Goal: Task Accomplishment & Management: Use online tool/utility

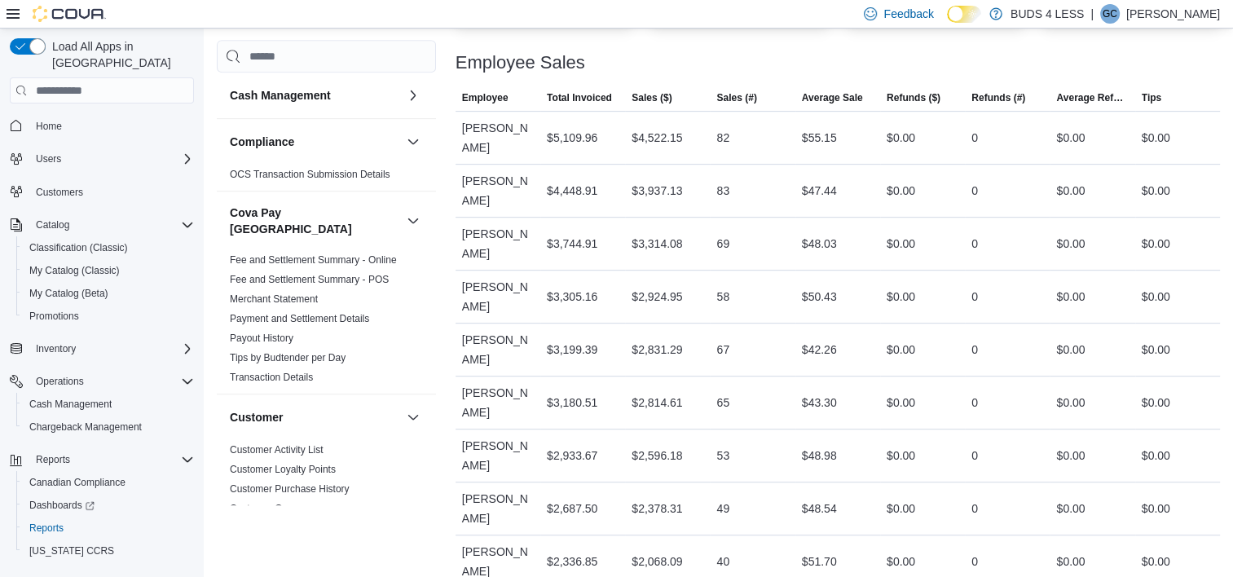
scroll to position [335, 0]
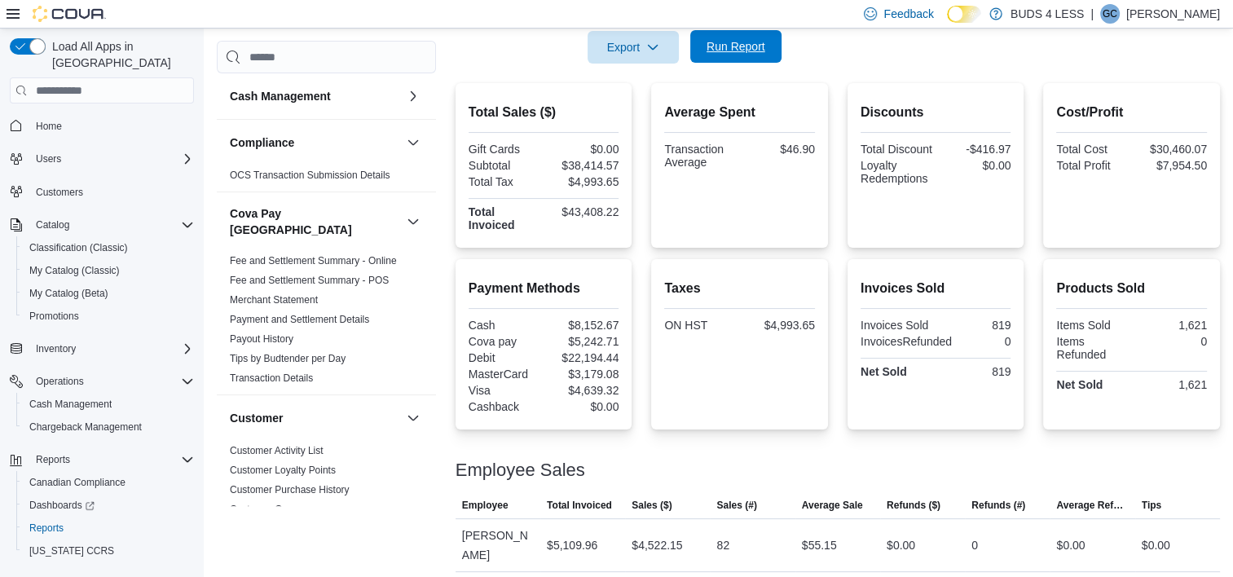
click at [758, 46] on span "Run Report" at bounding box center [736, 46] width 59 height 16
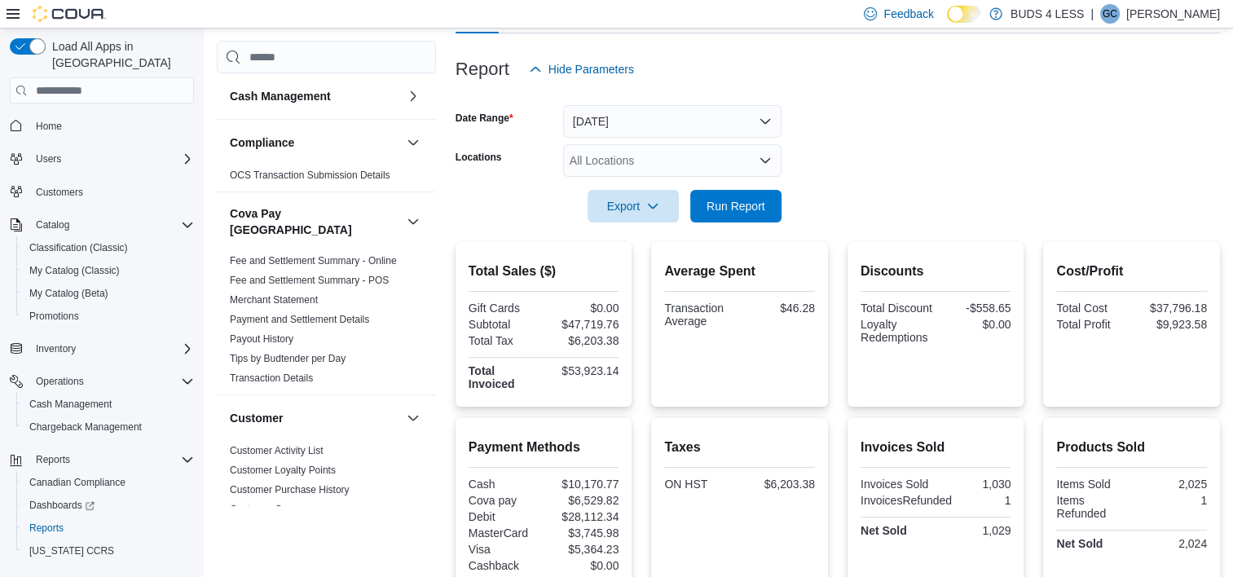
scroll to position [42, 0]
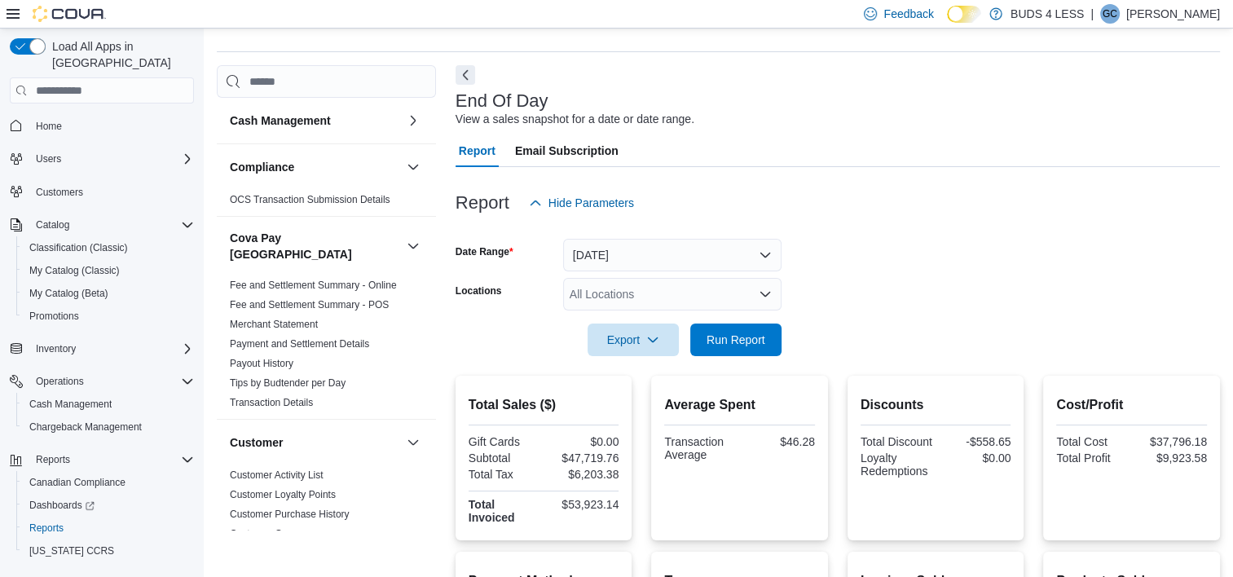
click at [627, 296] on div "All Locations" at bounding box center [672, 294] width 218 height 33
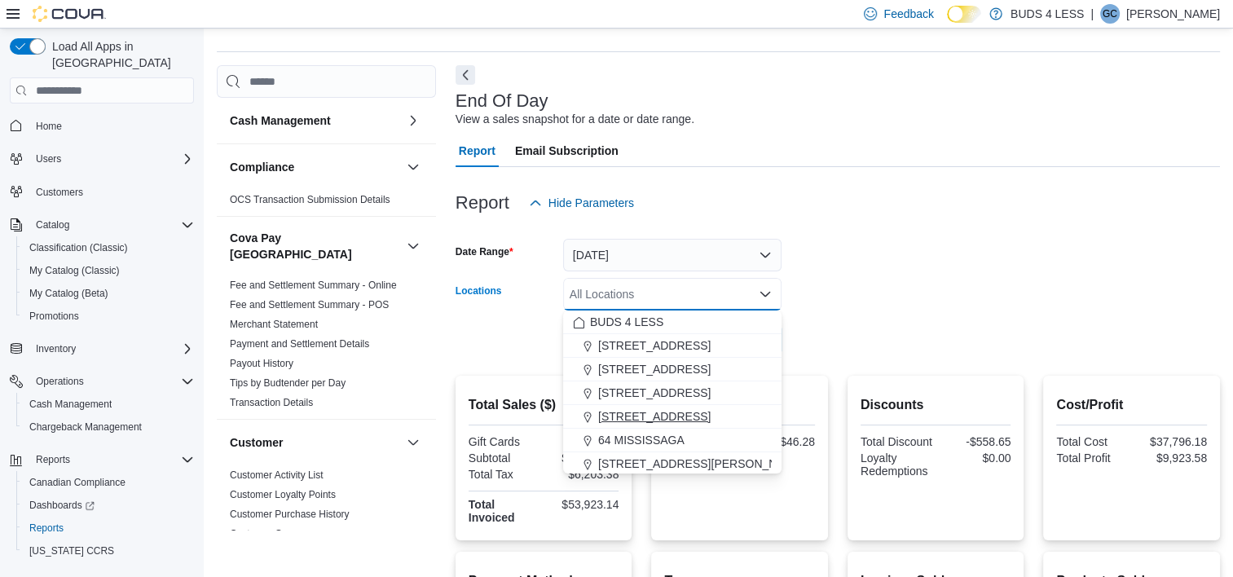
click at [691, 421] on span "[STREET_ADDRESS]" at bounding box center [654, 416] width 112 height 16
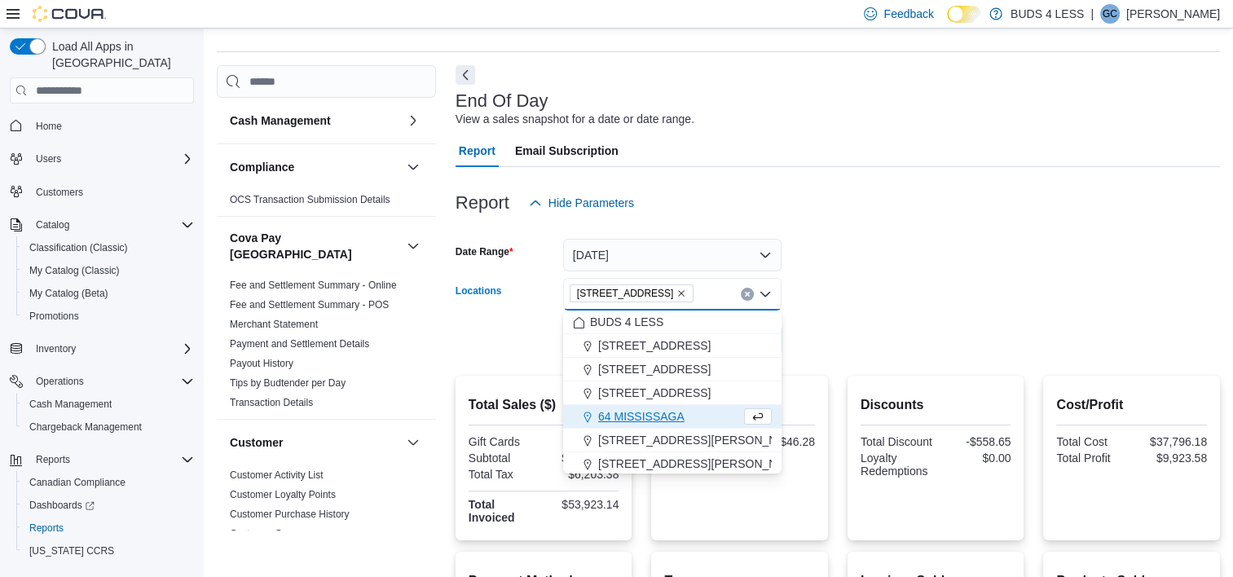
click at [871, 283] on form "Date Range [DATE] Locations [STREET_ADDRESS] Selected. [STREET_ADDRESS]. Press …" at bounding box center [838, 287] width 765 height 137
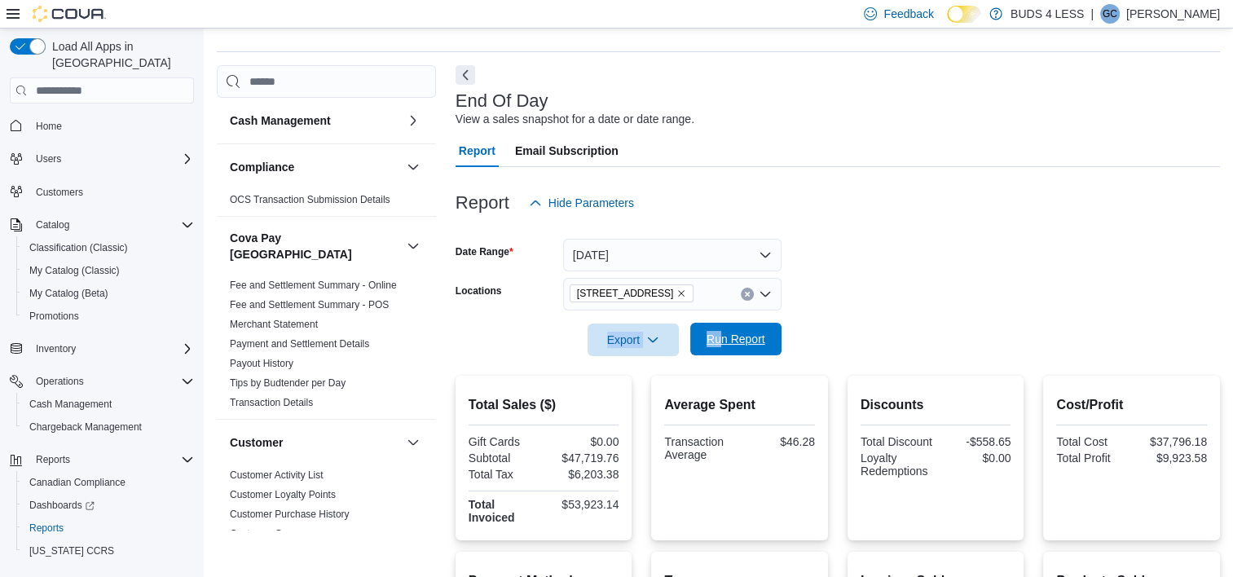
click at [721, 324] on form "Date Range [DATE] Locations [STREET_ADDRESS] Export Run Report" at bounding box center [838, 287] width 765 height 137
drag, startPoint x: 721, startPoint y: 324, endPoint x: 747, endPoint y: 353, distance: 39.3
click at [747, 353] on span "Run Report" at bounding box center [736, 339] width 72 height 33
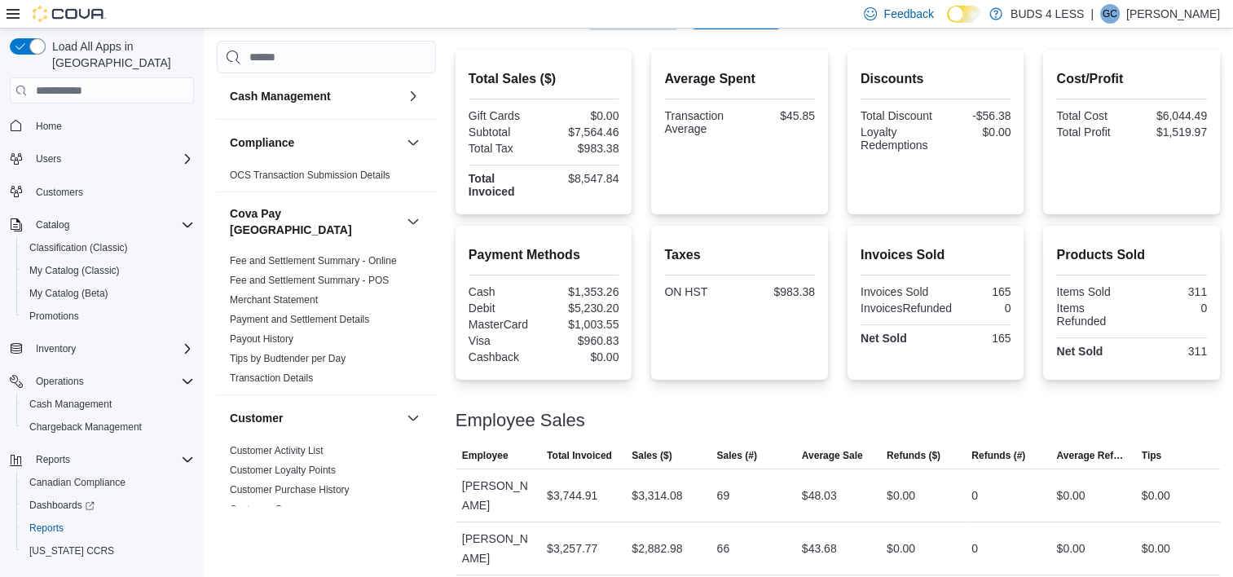
scroll to position [373, 0]
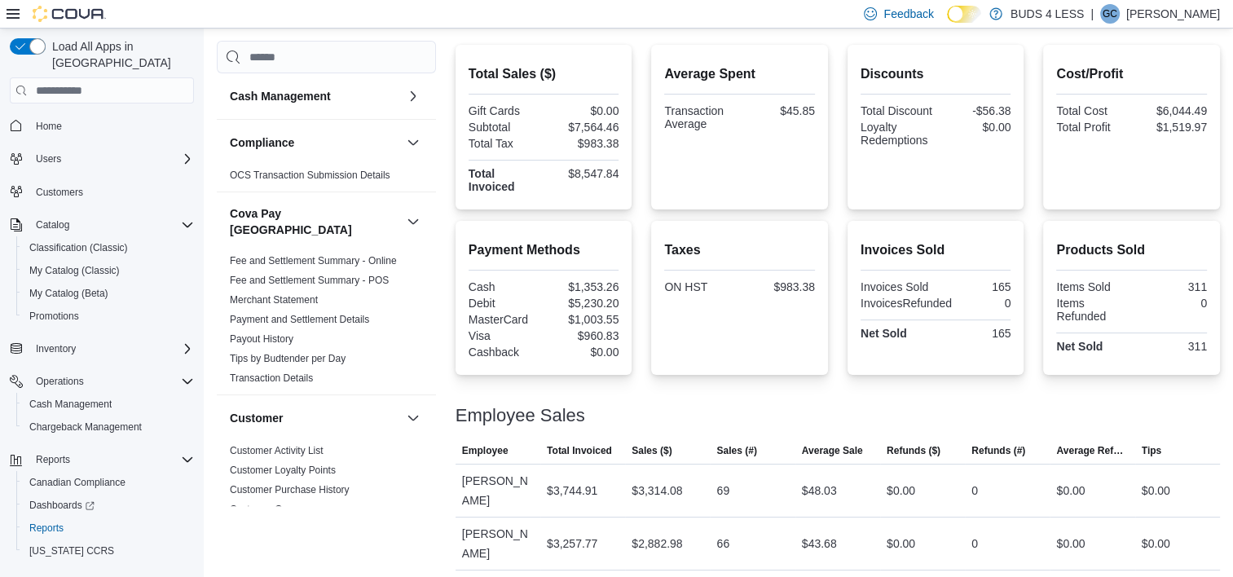
drag, startPoint x: 998, startPoint y: 345, endPoint x: 1016, endPoint y: 339, distance: 18.8
click at [1012, 339] on div "Invoices Sold Invoices Sold 165 InvoicesRefunded 0 Net Sold 165" at bounding box center [936, 298] width 151 height 128
click at [1011, 339] on div "165" at bounding box center [975, 333] width 72 height 13
click at [1025, 322] on div "Invoices Sold Invoices Sold 165 InvoicesRefunded 0 Net Sold 165" at bounding box center [936, 298] width 177 height 154
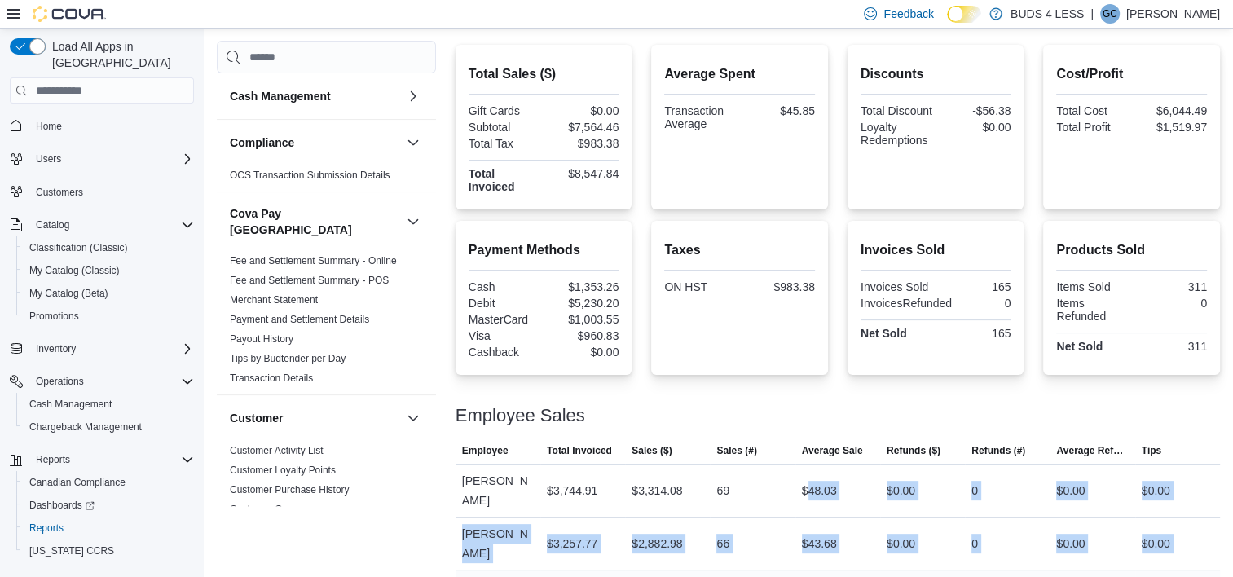
drag, startPoint x: 814, startPoint y: 479, endPoint x: 832, endPoint y: 551, distance: 74.1
click at [832, 551] on tbody "Employee [PERSON_NAME] Total Invoiced $3,744.91 Sales ($) $3,314.08 Sales (#) 6…" at bounding box center [838, 544] width 765 height 159
drag, startPoint x: 842, startPoint y: 550, endPoint x: 768, endPoint y: 469, distance: 110.2
click at [768, 469] on tbody "Employee [PERSON_NAME] Total Invoiced $3,744.91 Sales ($) $3,314.08 Sales (#) 6…" at bounding box center [838, 544] width 765 height 159
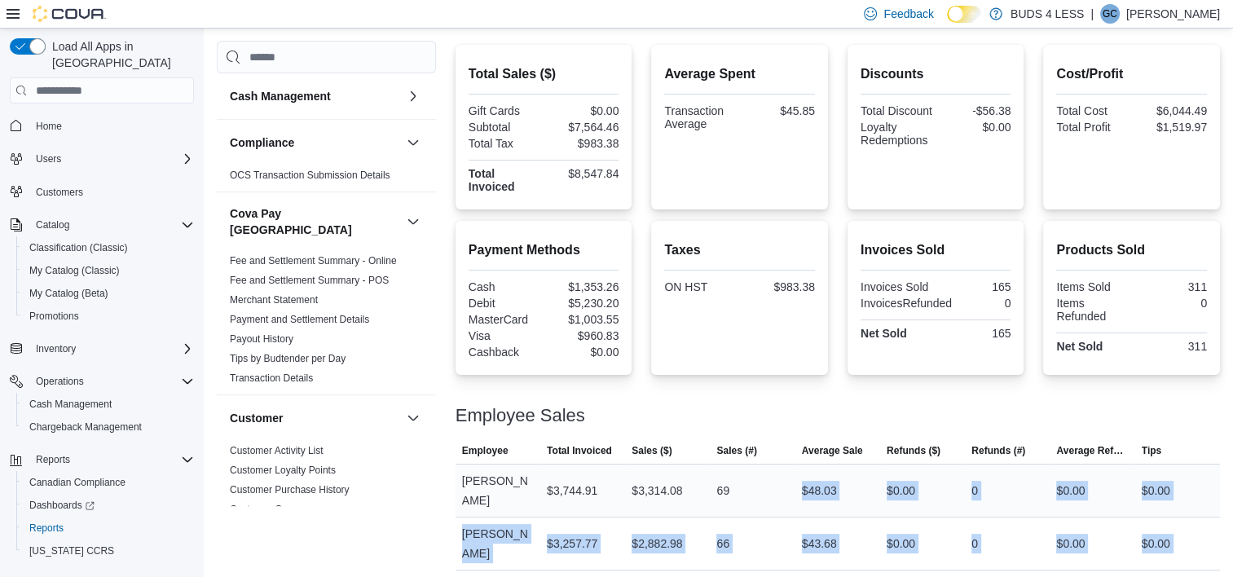
drag, startPoint x: 768, startPoint y: 469, endPoint x: 779, endPoint y: 474, distance: 12.4
click at [779, 474] on div "69" at bounding box center [752, 490] width 85 height 33
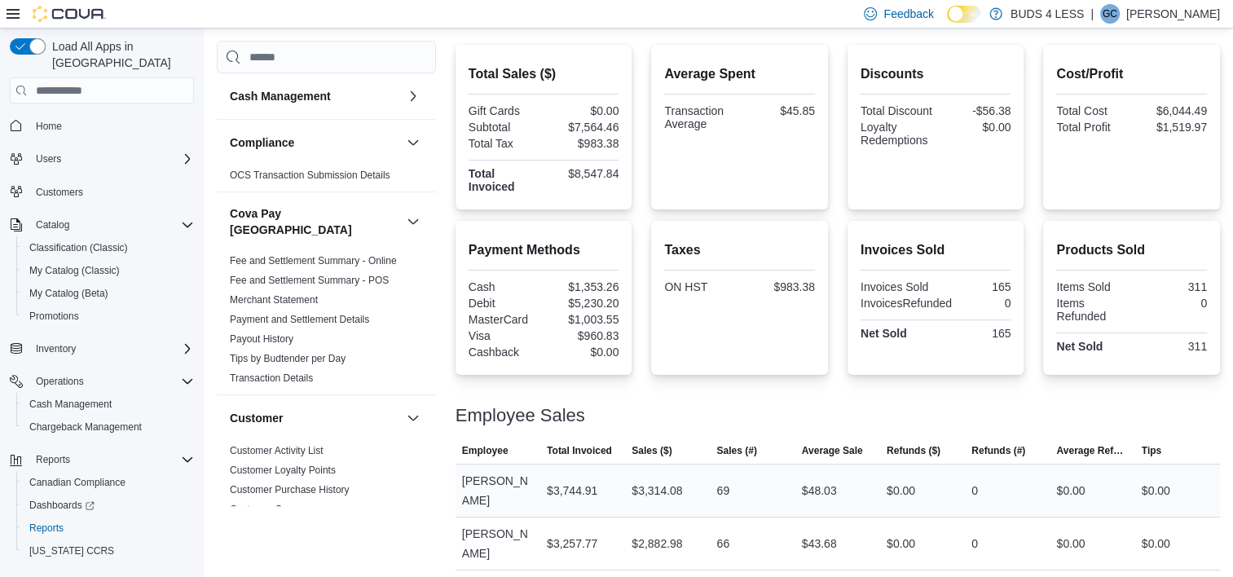
click at [710, 474] on div "$3,314.08" at bounding box center [667, 490] width 85 height 33
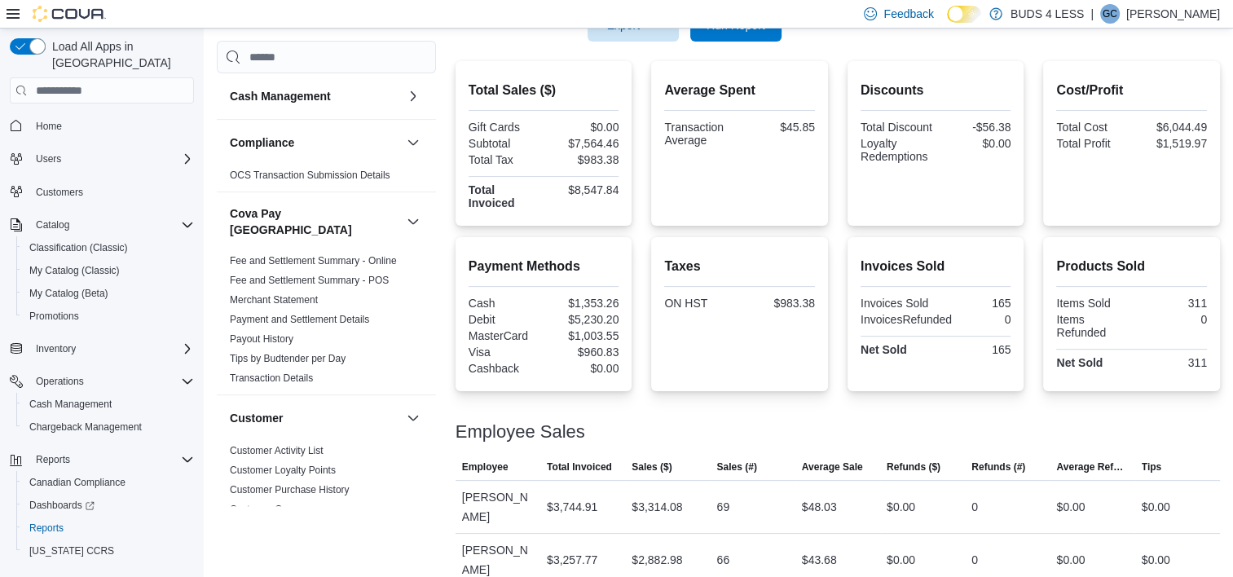
scroll to position [47, 0]
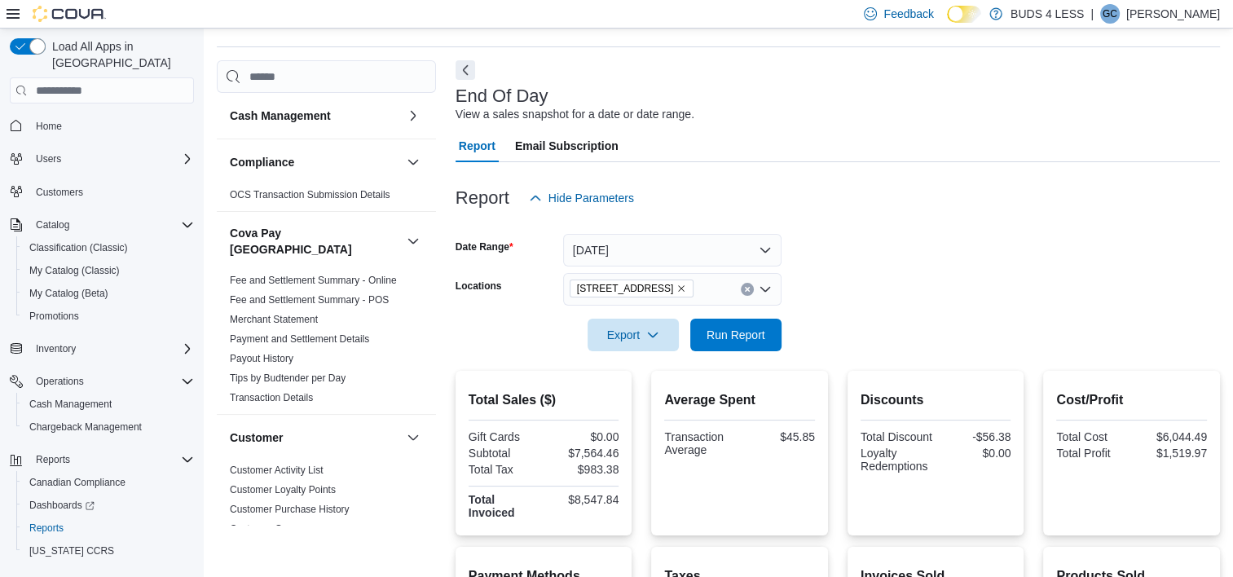
click at [746, 288] on icon "Clear input" at bounding box center [747, 290] width 4 height 4
click at [862, 322] on form "Date Range [DATE] Locations All Locations Export Run Report" at bounding box center [838, 282] width 765 height 137
click at [739, 347] on span "Run Report" at bounding box center [736, 334] width 72 height 33
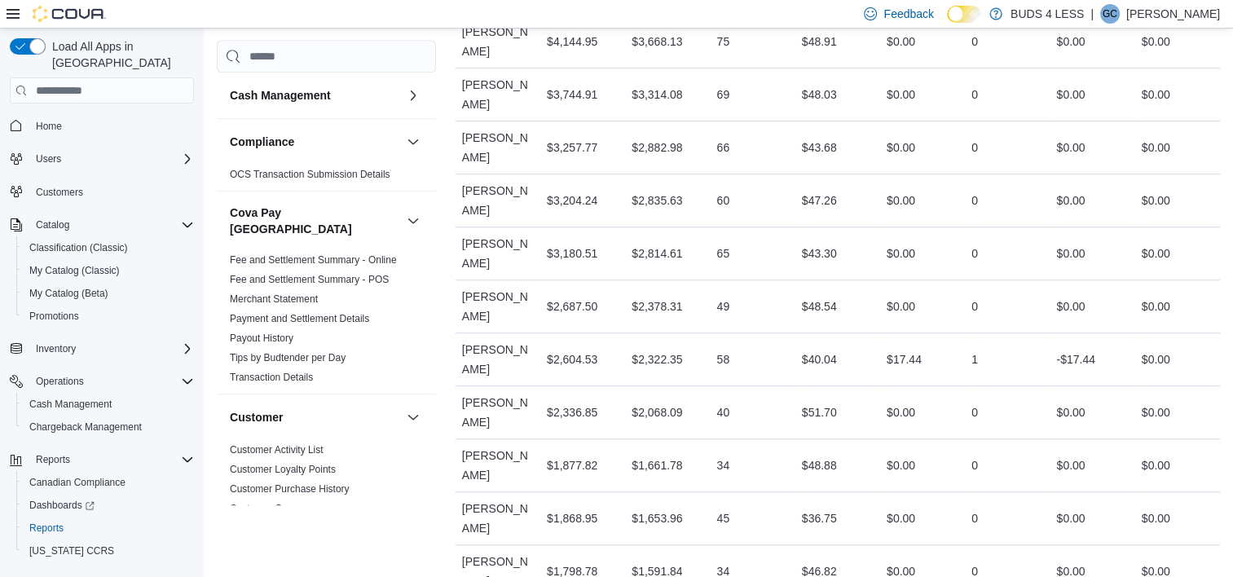
scroll to position [1025, 0]
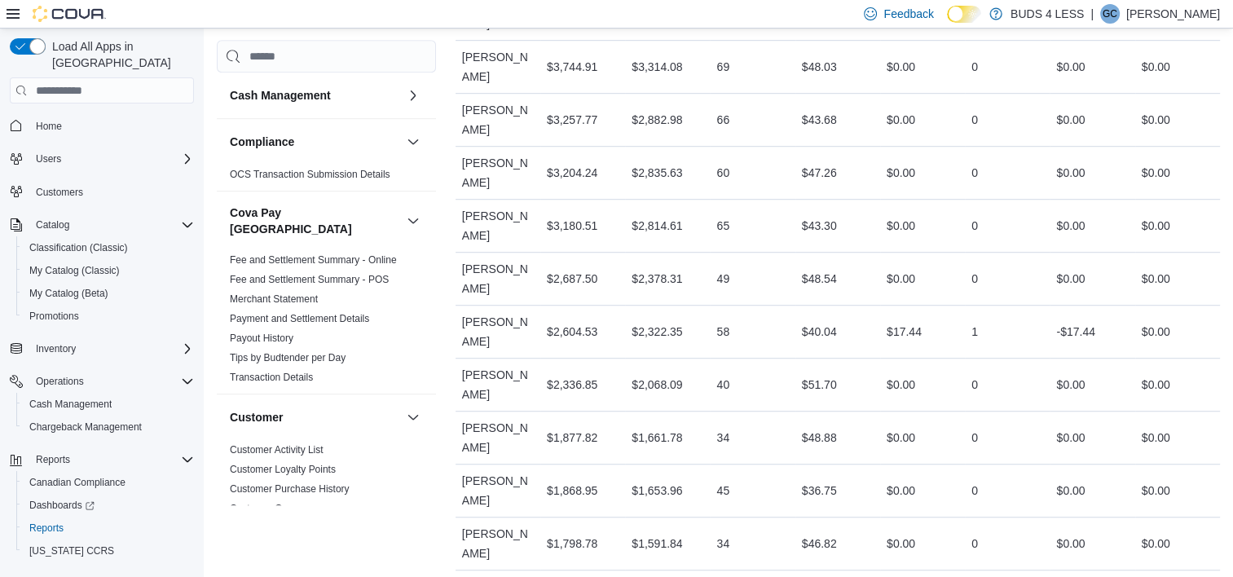
drag, startPoint x: 712, startPoint y: 461, endPoint x: 768, endPoint y: 463, distance: 56.3
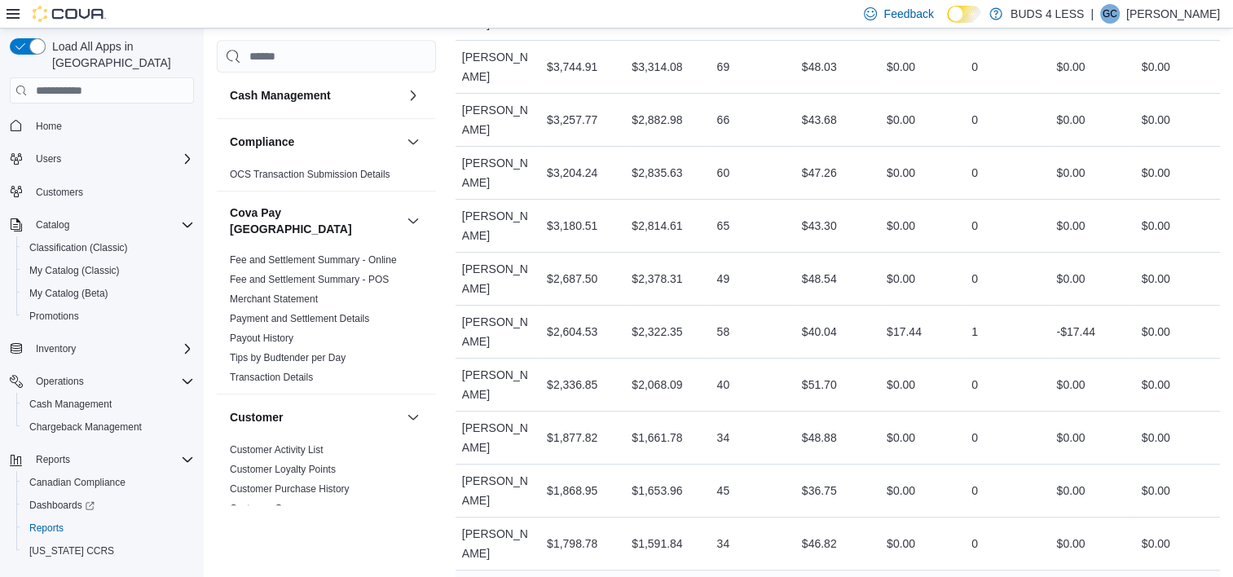
drag, startPoint x: 768, startPoint y: 463, endPoint x: 756, endPoint y: 461, distance: 12.3
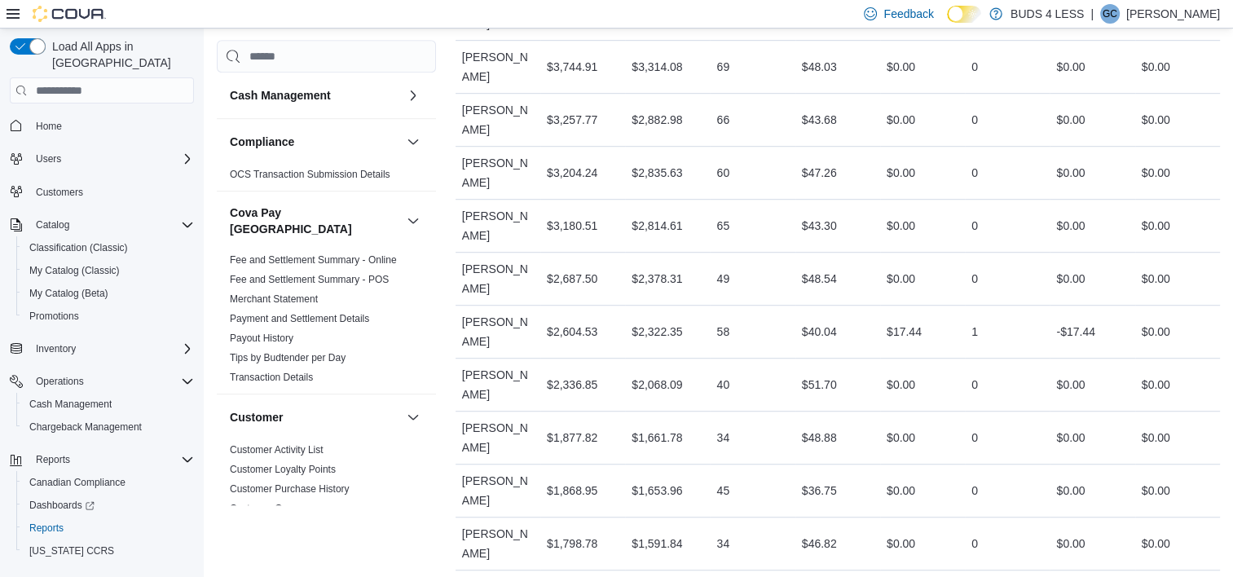
drag, startPoint x: 818, startPoint y: 500, endPoint x: 840, endPoint y: 494, distance: 22.7
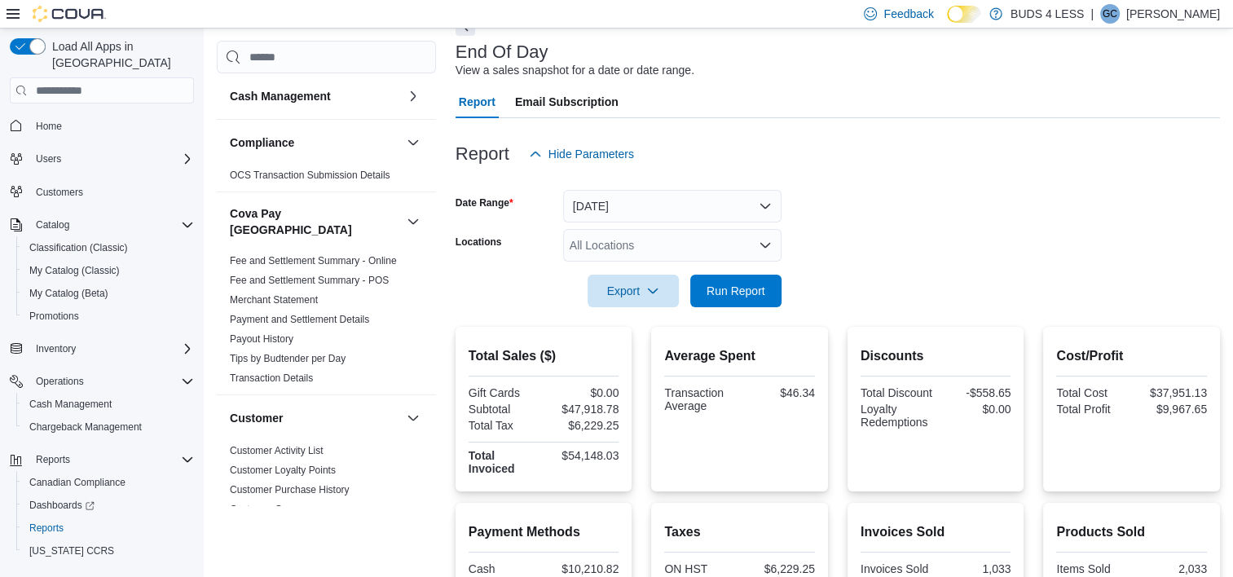
scroll to position [0, 0]
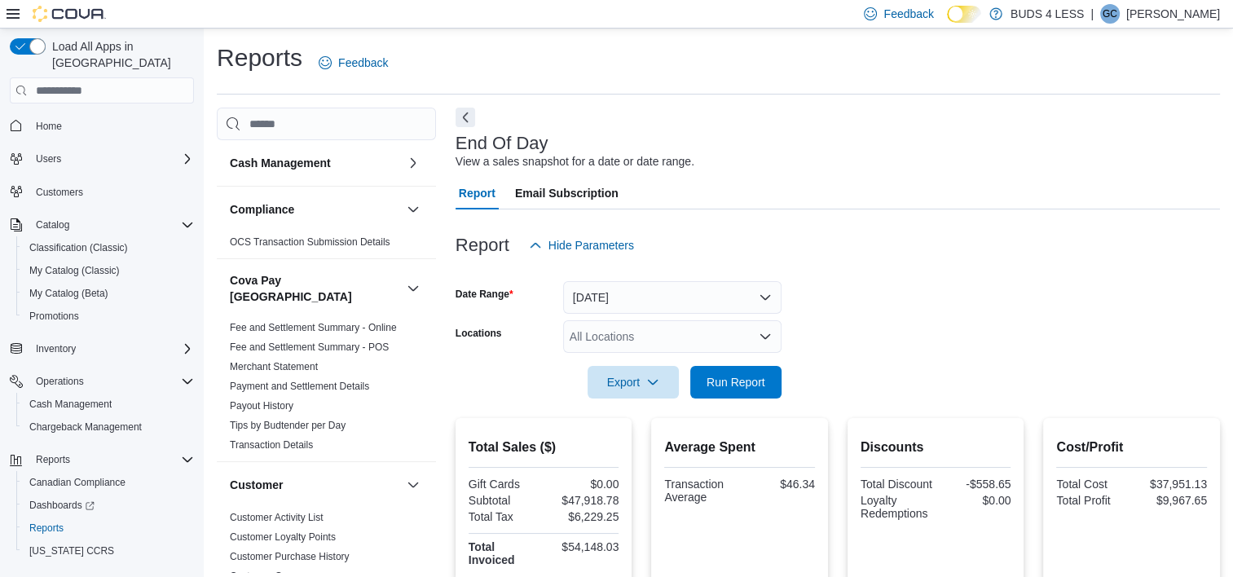
click at [898, 215] on div at bounding box center [838, 219] width 765 height 20
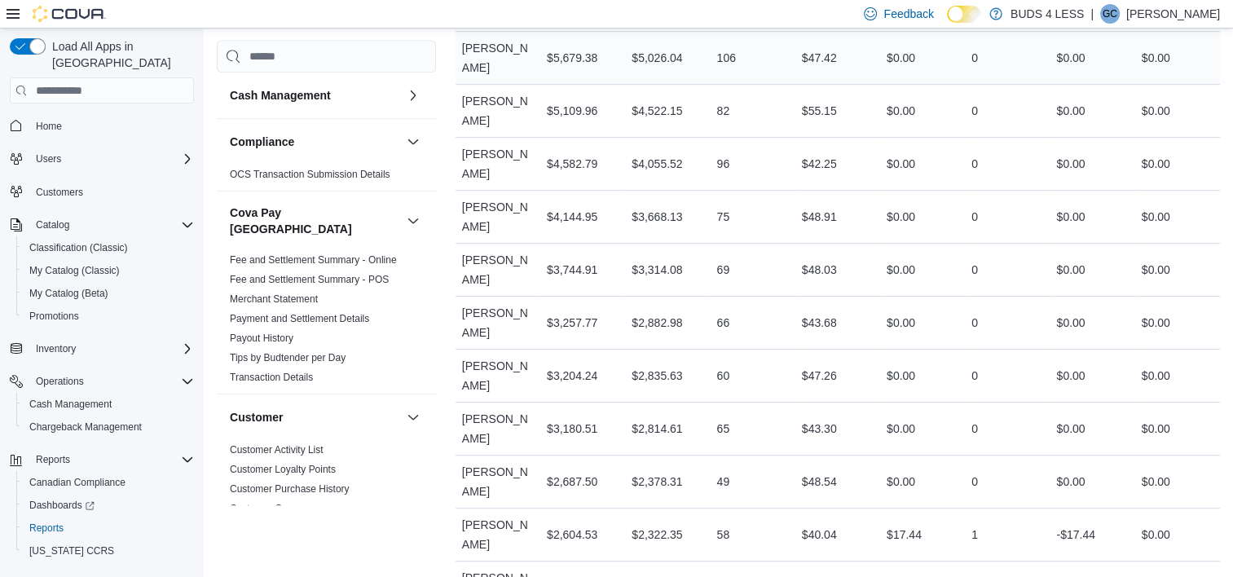
scroll to position [978, 0]
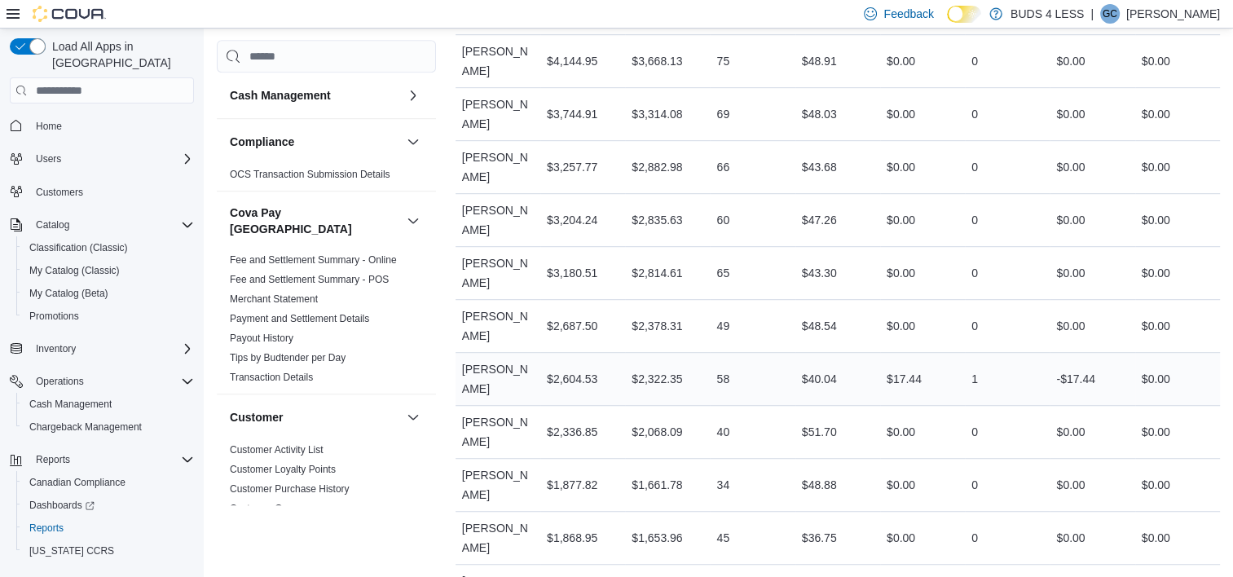
click at [459, 353] on div "[PERSON_NAME]" at bounding box center [498, 379] width 85 height 52
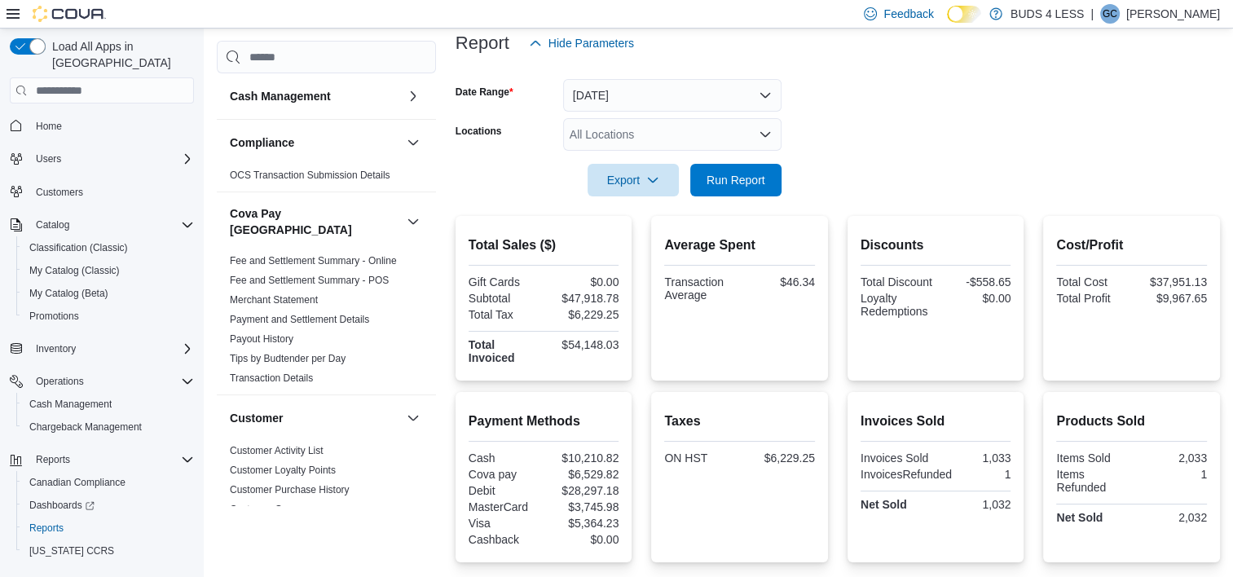
scroll to position [82, 0]
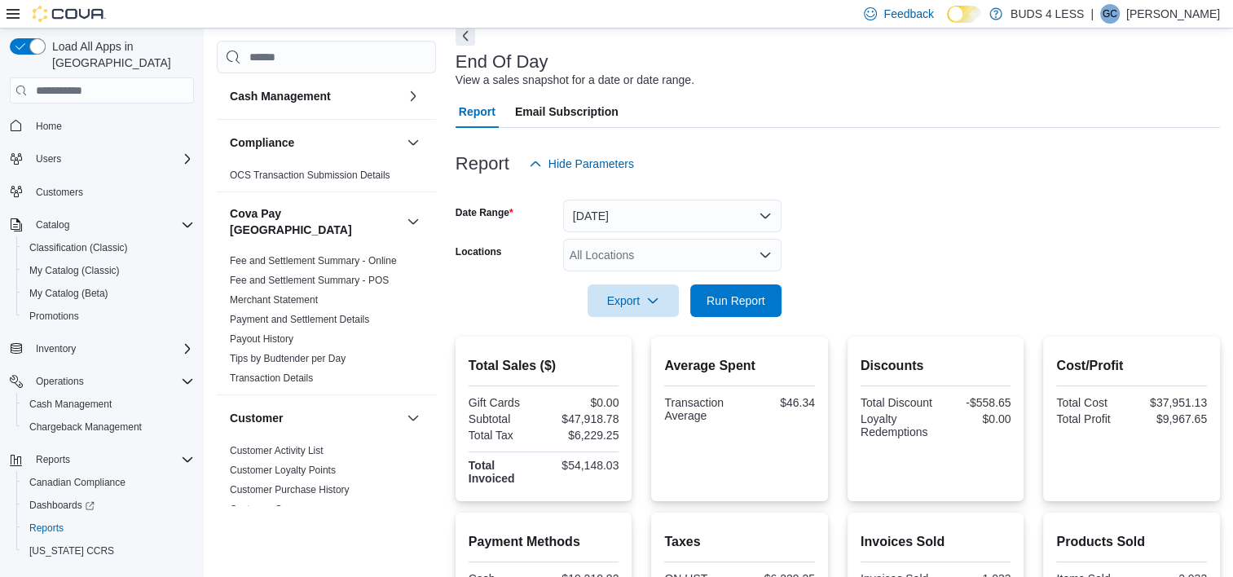
click at [603, 271] on div "All Locations" at bounding box center [672, 255] width 218 height 33
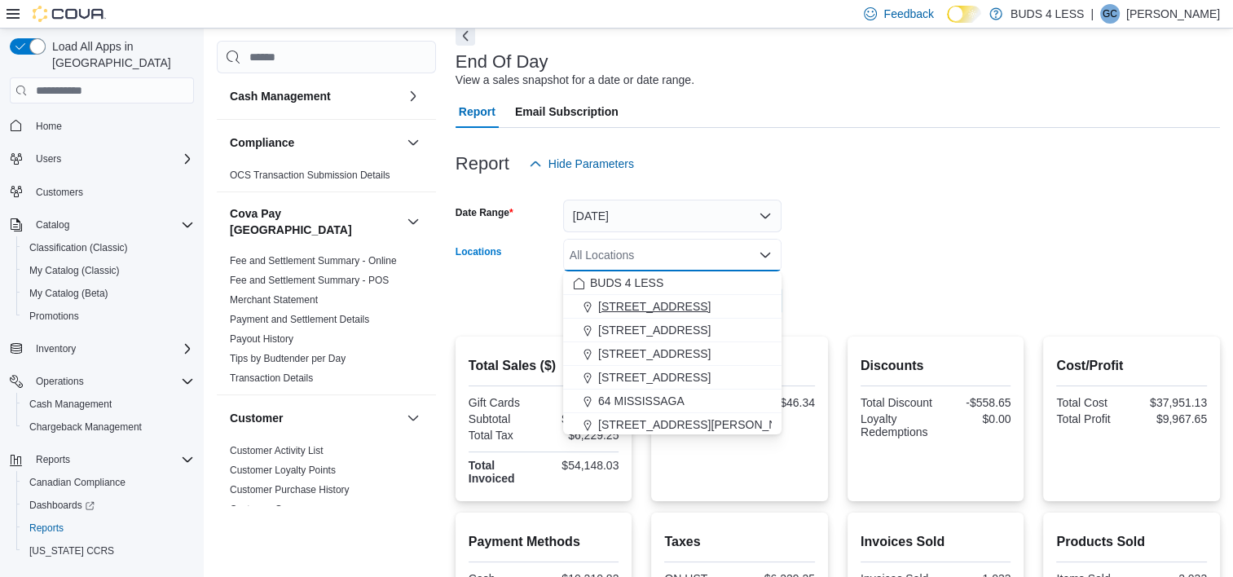
click at [620, 310] on span "[STREET_ADDRESS]" at bounding box center [654, 306] width 112 height 16
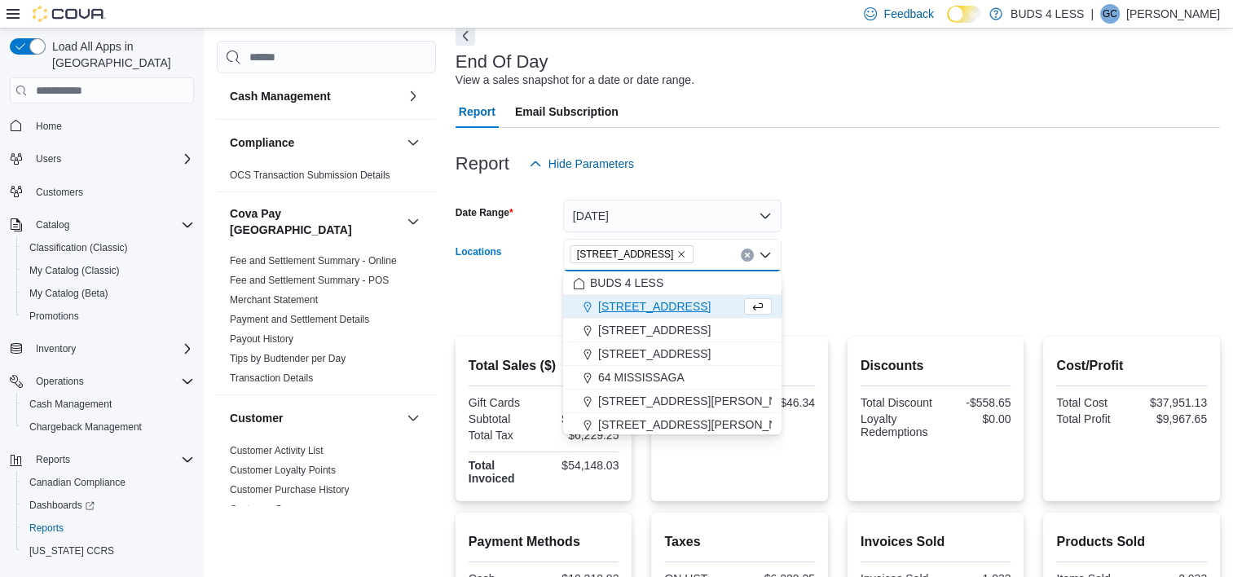
click at [818, 281] on div at bounding box center [838, 277] width 765 height 13
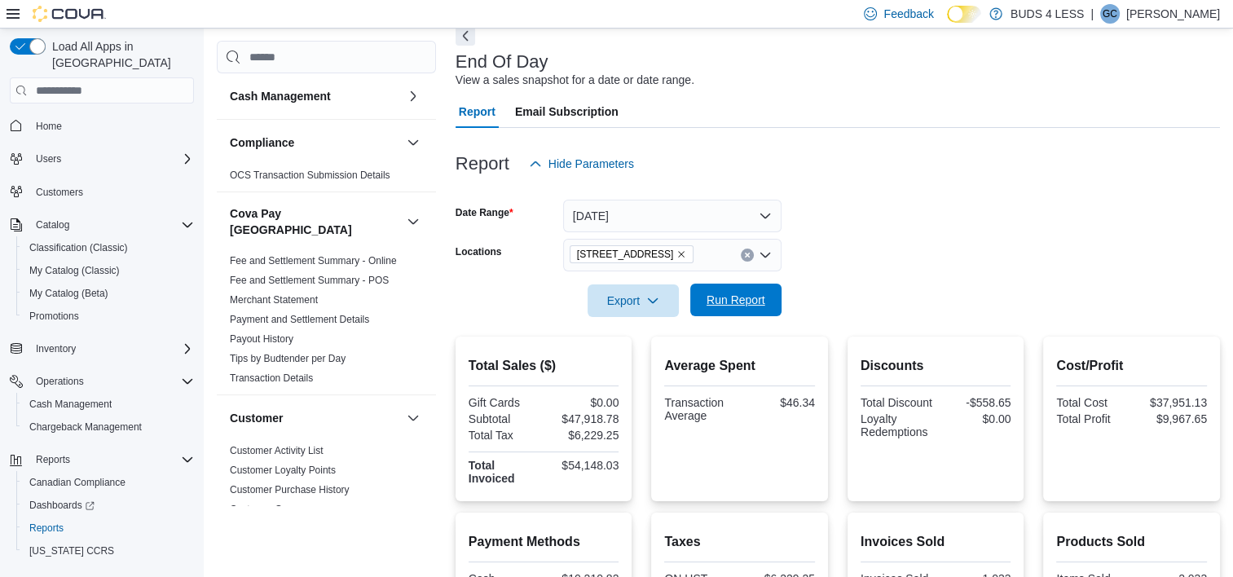
click at [727, 306] on span "Run Report" at bounding box center [736, 300] width 59 height 16
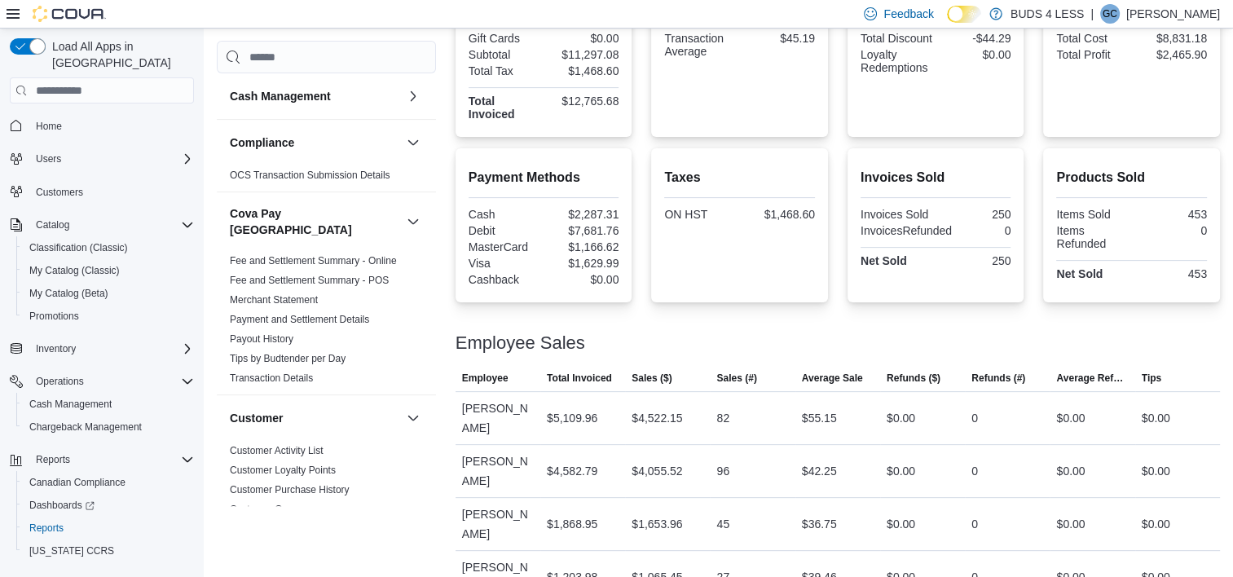
scroll to position [38, 0]
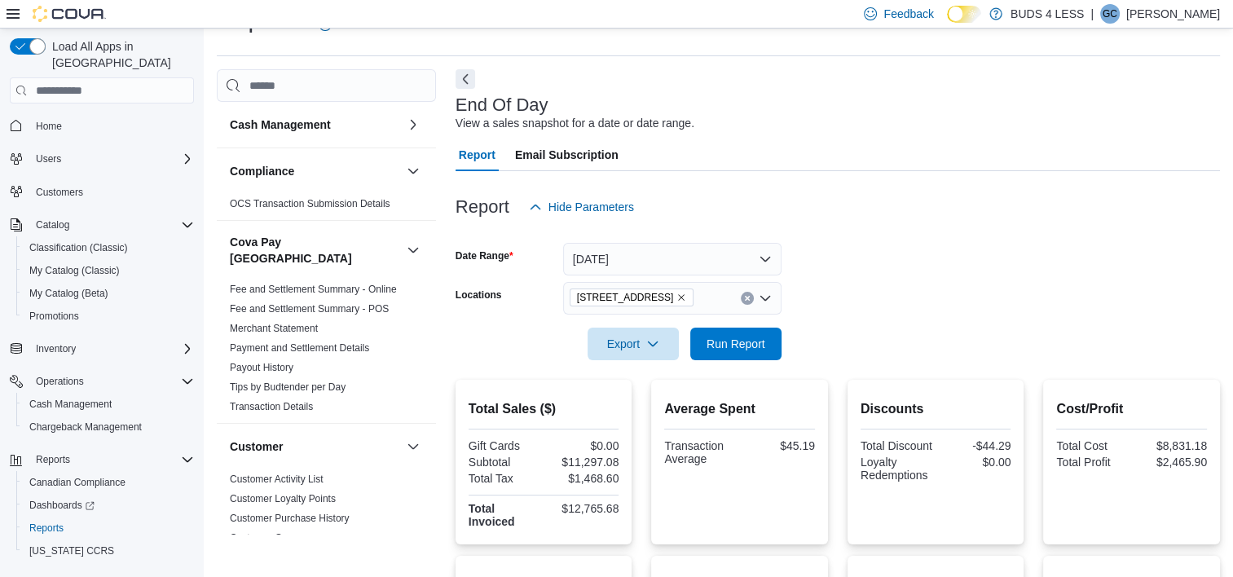
click at [753, 297] on button "Clear input" at bounding box center [747, 298] width 13 height 13
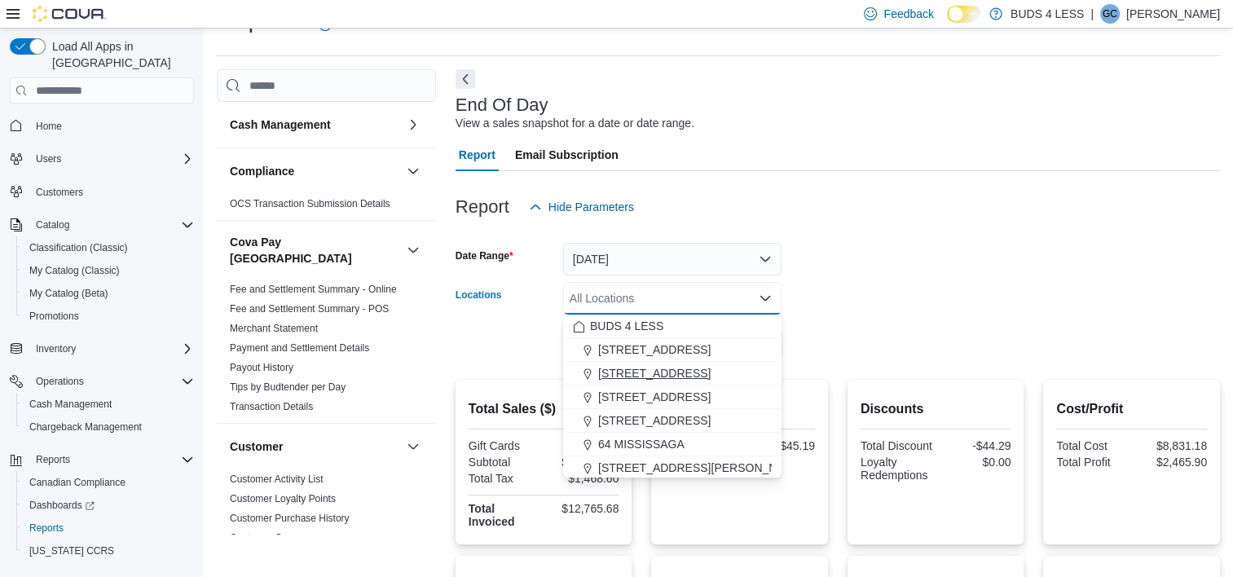
click at [659, 366] on span "[STREET_ADDRESS]" at bounding box center [654, 373] width 112 height 16
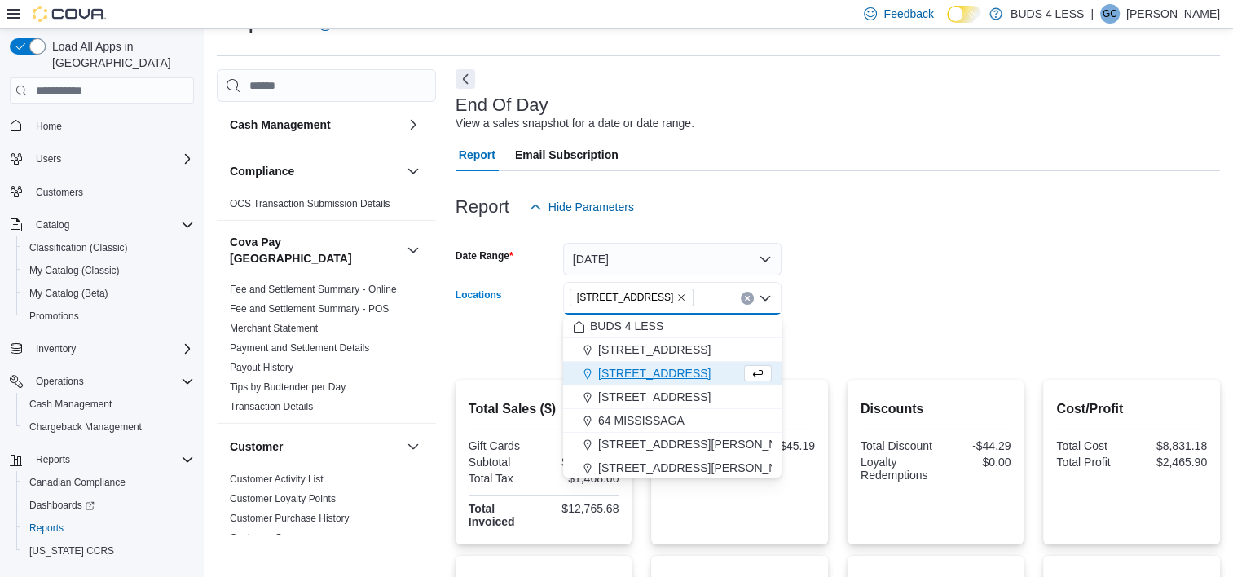
click at [654, 375] on span "[STREET_ADDRESS]" at bounding box center [654, 373] width 112 height 16
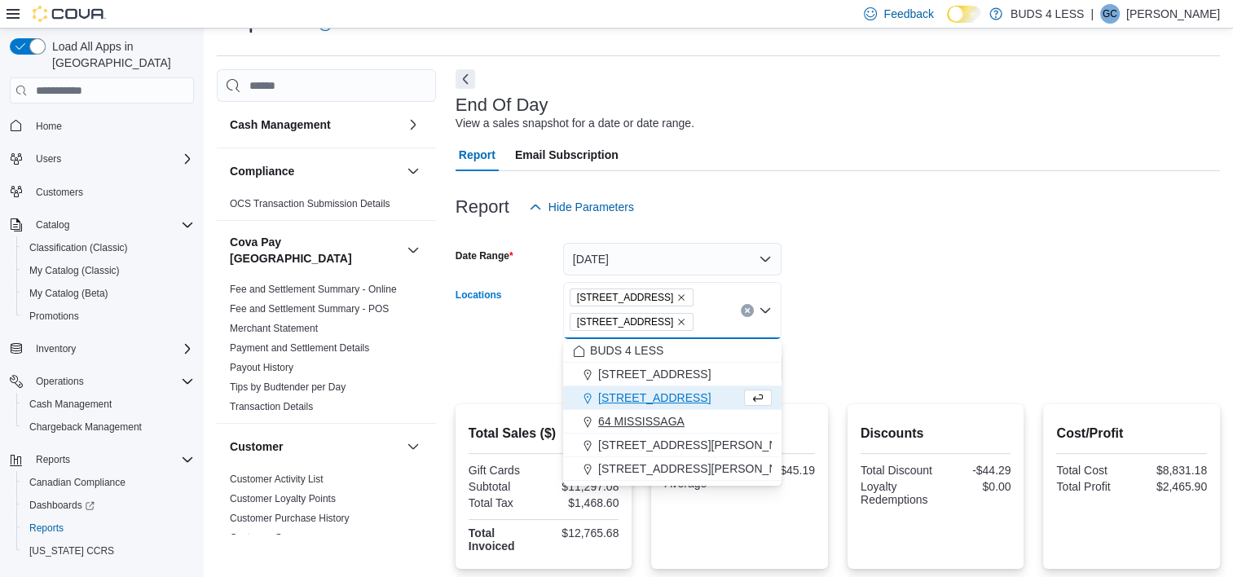
click at [649, 416] on span "64 MISSISSAGA" at bounding box center [641, 421] width 86 height 16
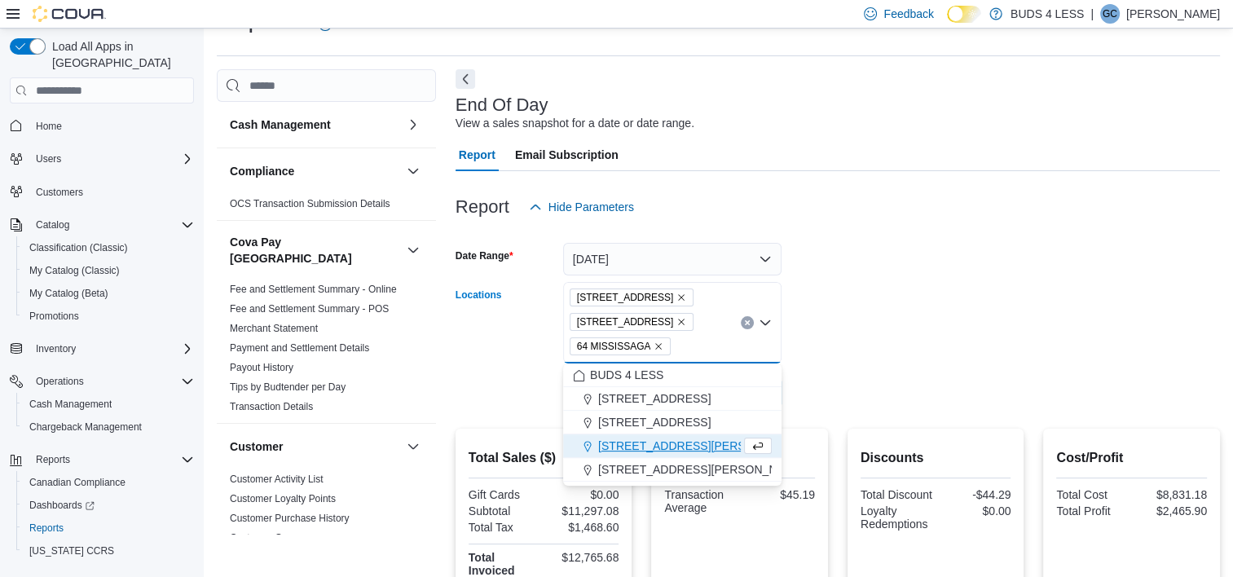
click at [875, 338] on form "Date Range [DATE] Locations [STREET_ADDRESS][GEOGRAPHIC_DATA] Combo box. Select…" at bounding box center [838, 316] width 765 height 186
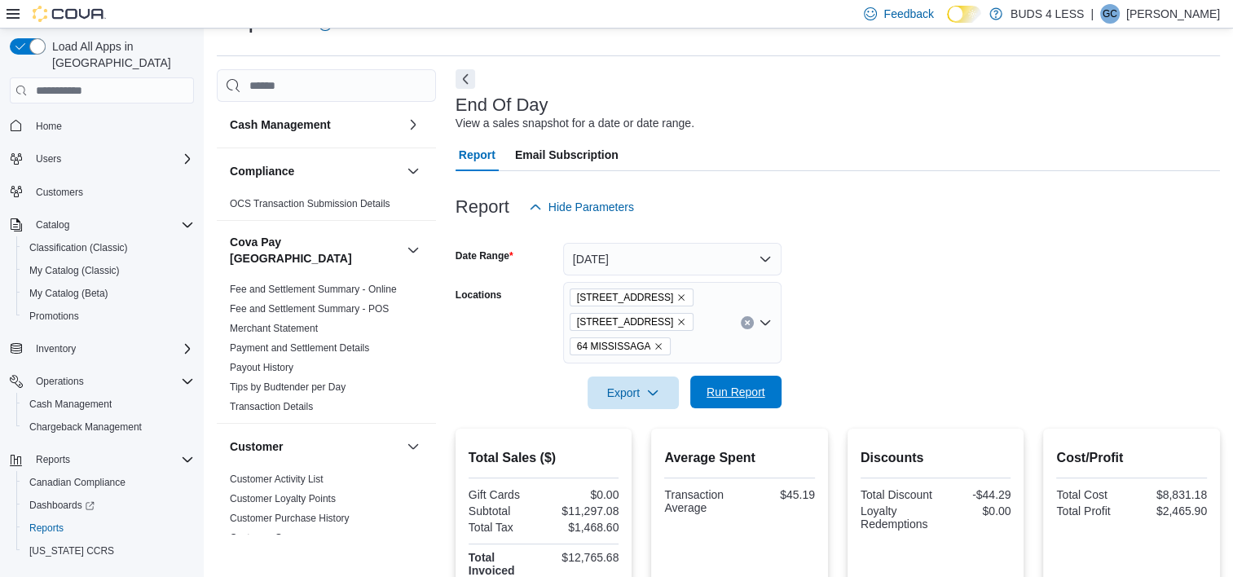
click at [725, 395] on span "Run Report" at bounding box center [736, 392] width 59 height 16
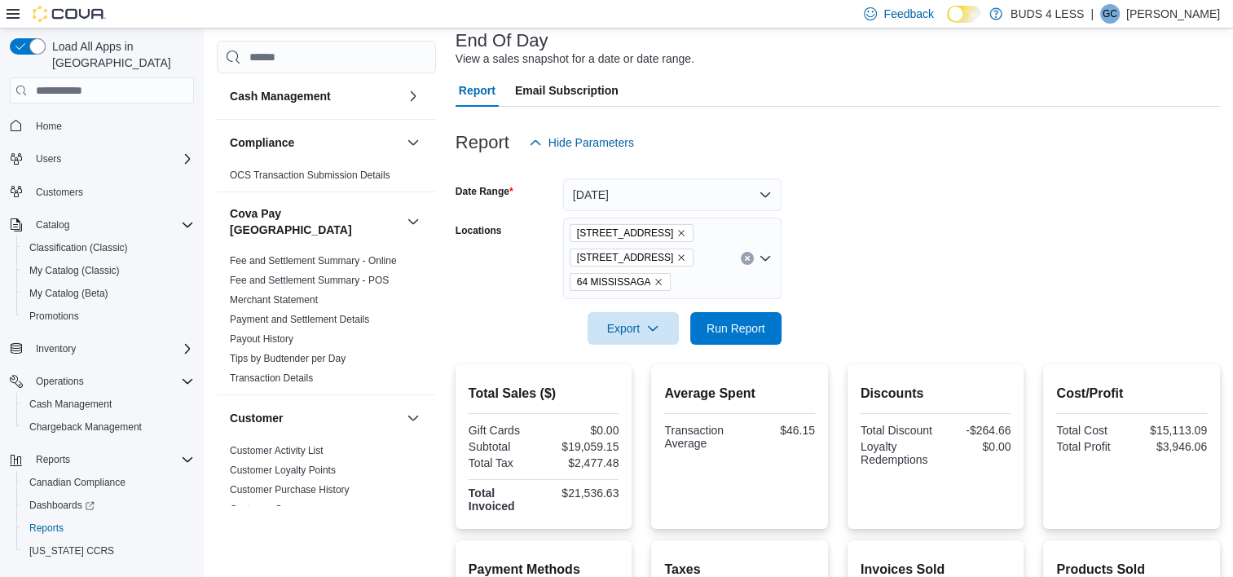
scroll to position [101, 0]
click at [613, 293] on div "[STREET_ADDRESS]" at bounding box center [672, 260] width 218 height 82
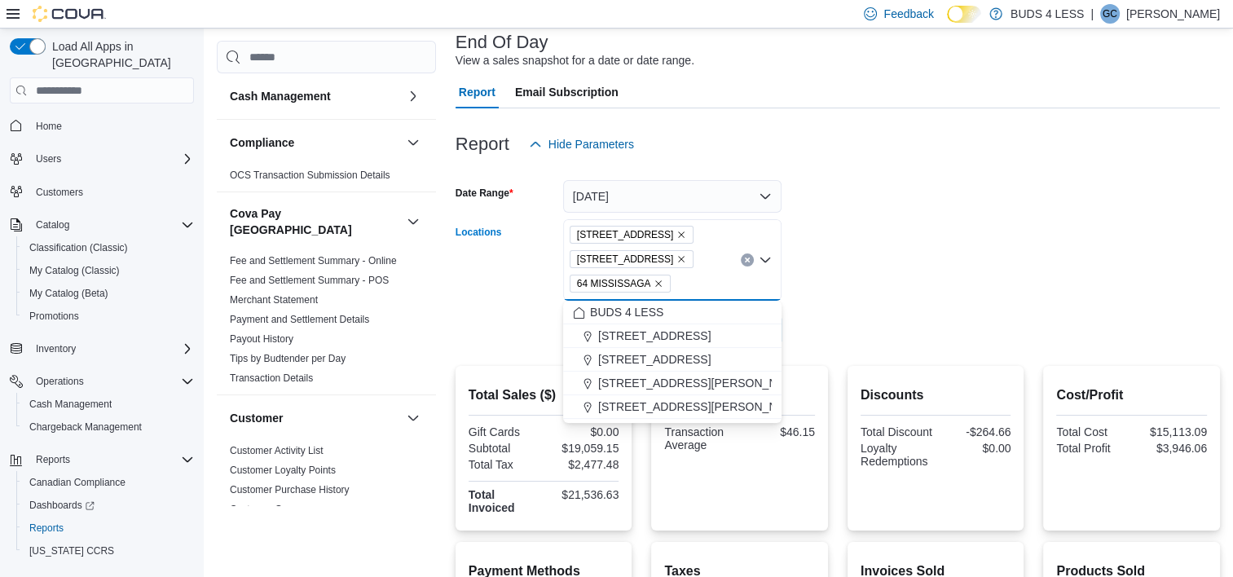
click at [654, 284] on icon "Remove 64 MISSISSAGA from selection in this group" at bounding box center [659, 284] width 10 height 10
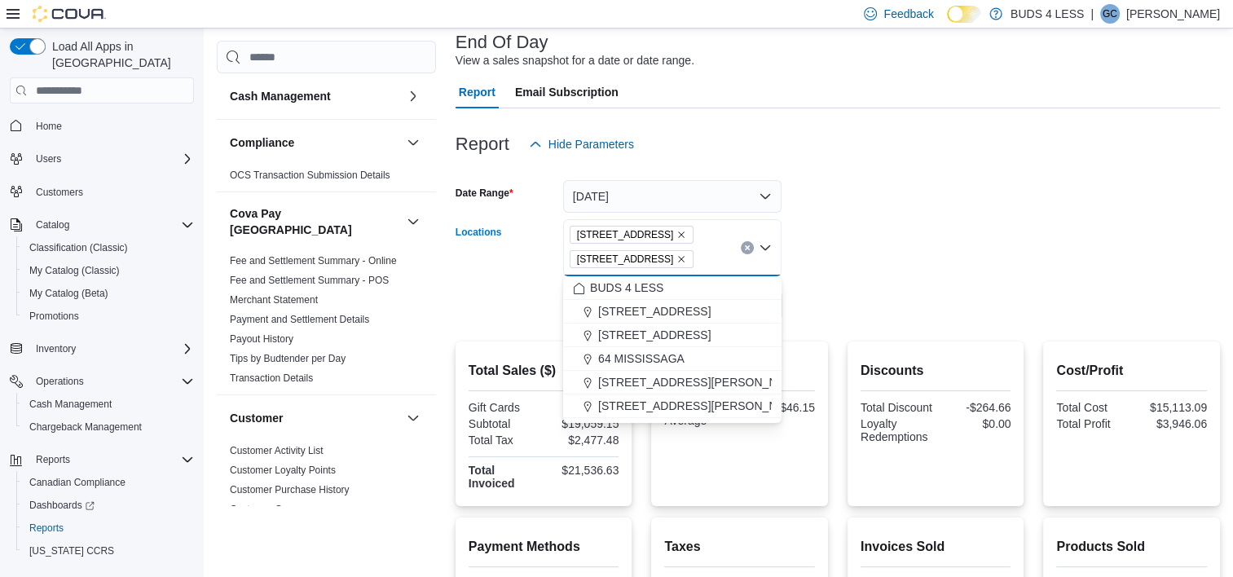
click at [949, 275] on form "Date Range [DATE] Locations [STREET_ADDRESS][GEOGRAPHIC_DATA]. Selected. [STREE…" at bounding box center [838, 241] width 765 height 161
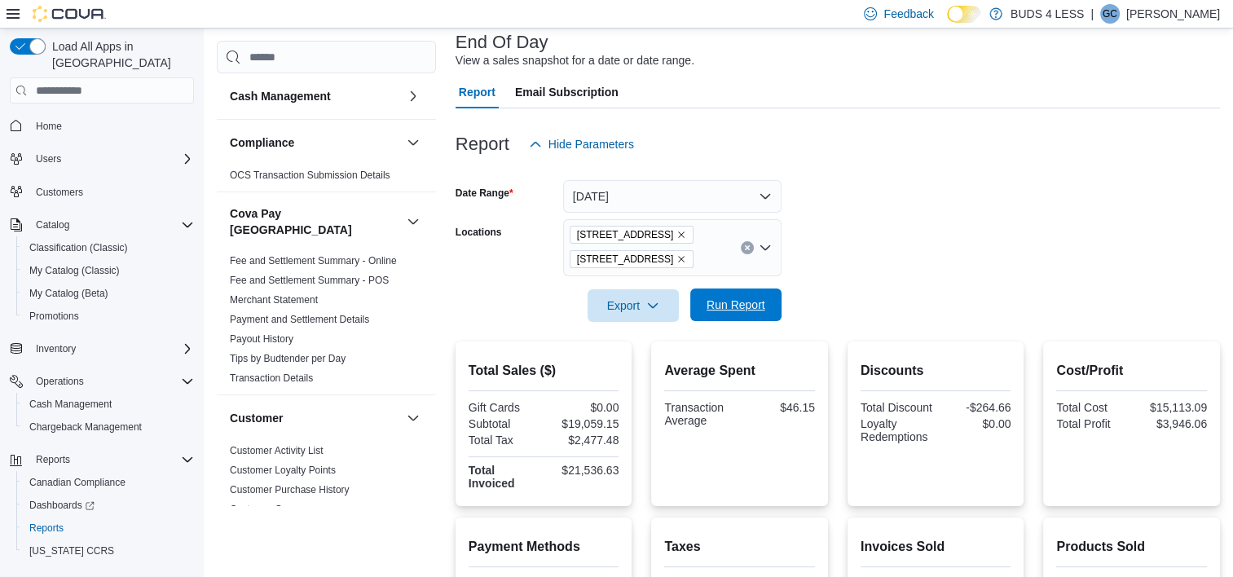
click at [757, 302] on span "Run Report" at bounding box center [736, 305] width 59 height 16
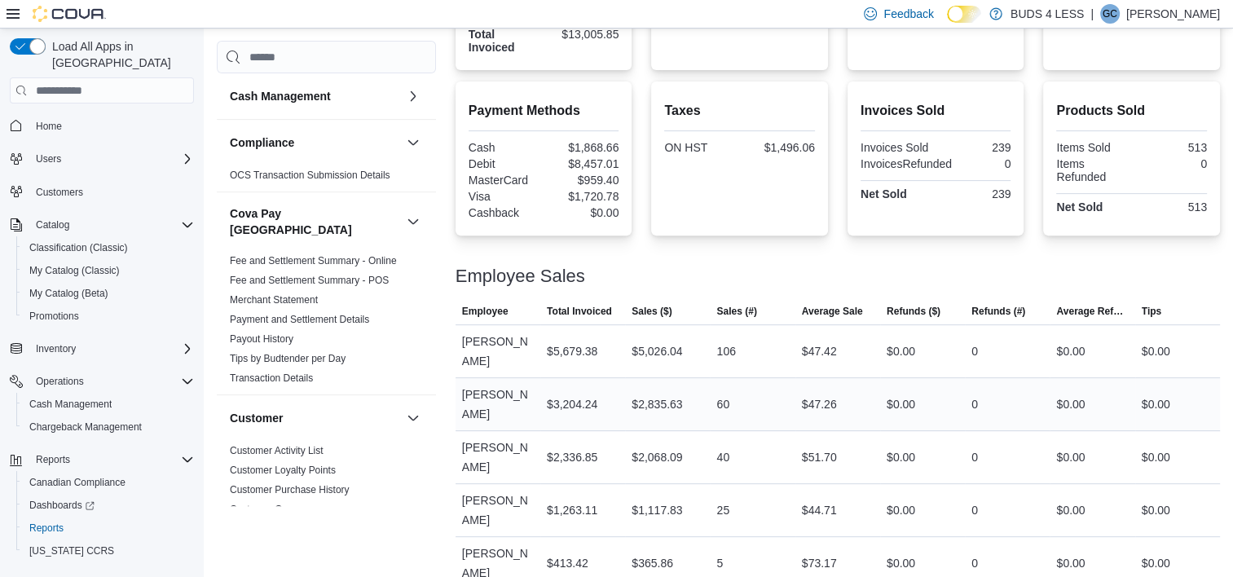
scroll to position [48, 0]
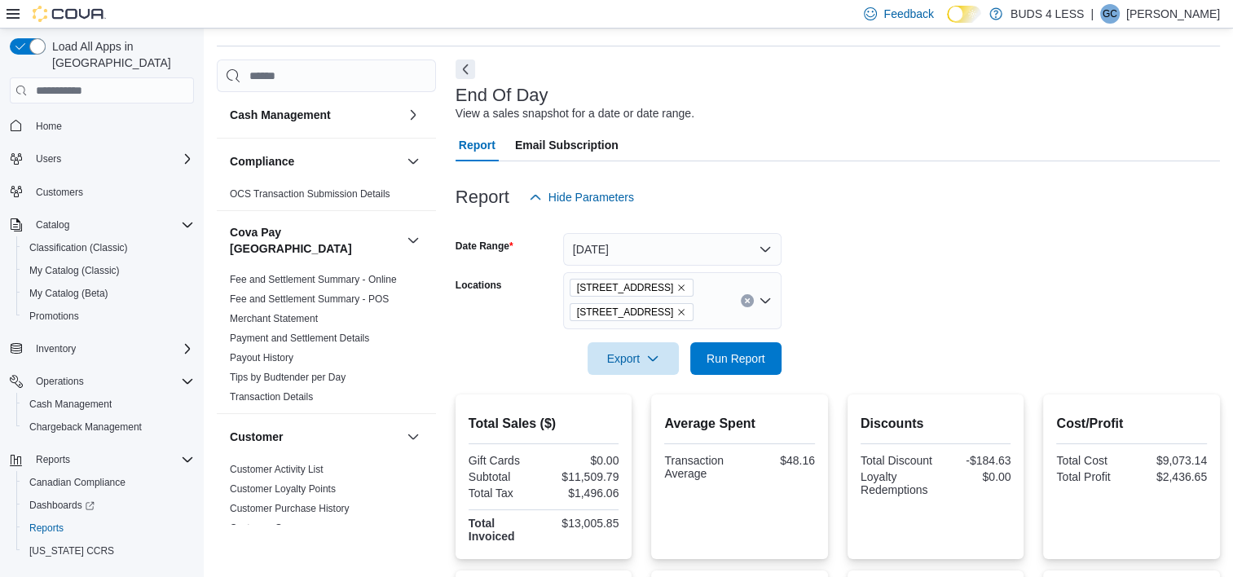
click at [747, 298] on icon "Clear input" at bounding box center [747, 301] width 7 height 7
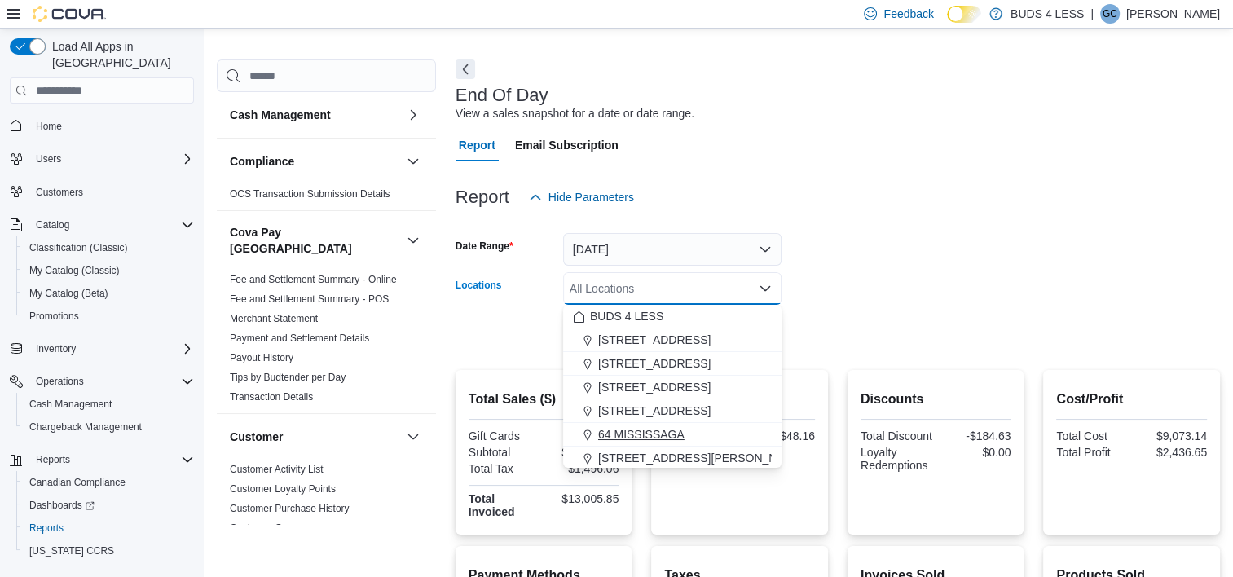
click at [670, 429] on span "64 MISSISSAGA" at bounding box center [641, 434] width 86 height 16
click at [895, 287] on form "Date Range [DATE] Locations 64 [GEOGRAPHIC_DATA] Combo box. Selected. 64 MISSIS…" at bounding box center [838, 282] width 765 height 137
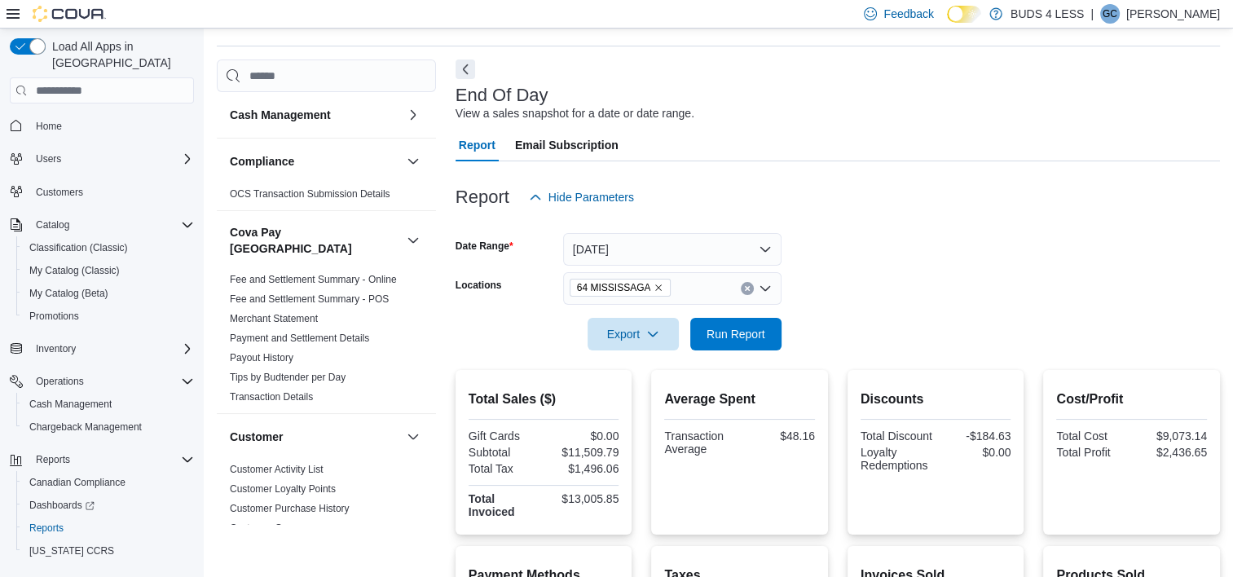
click at [739, 358] on div at bounding box center [838, 361] width 765 height 20
click at [736, 331] on span "Run Report" at bounding box center [736, 333] width 59 height 16
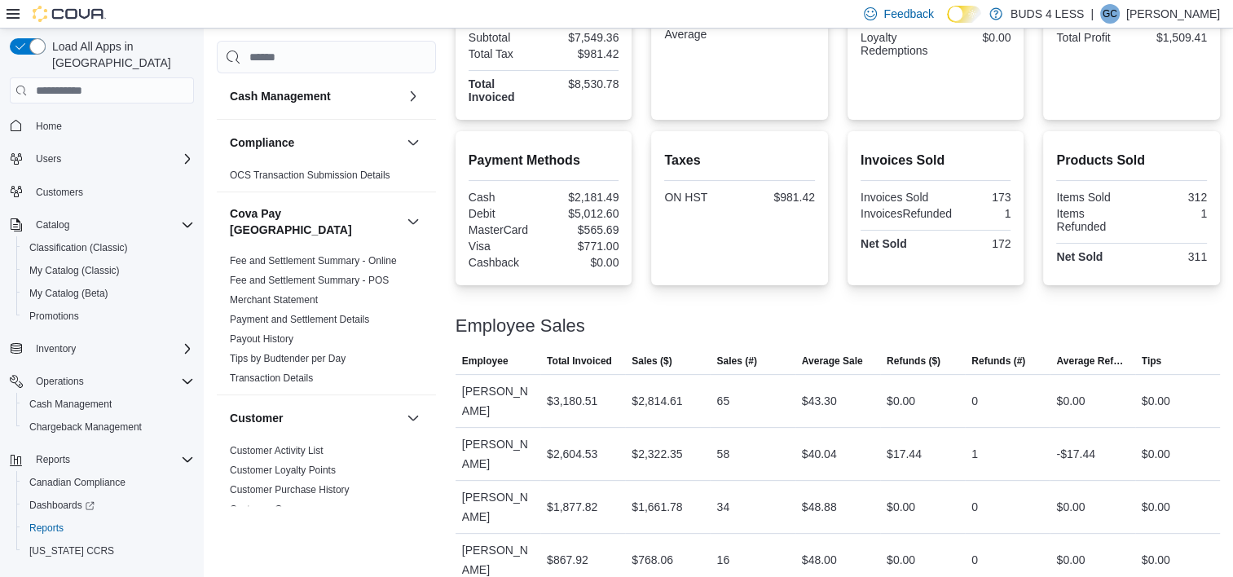
scroll to position [465, 0]
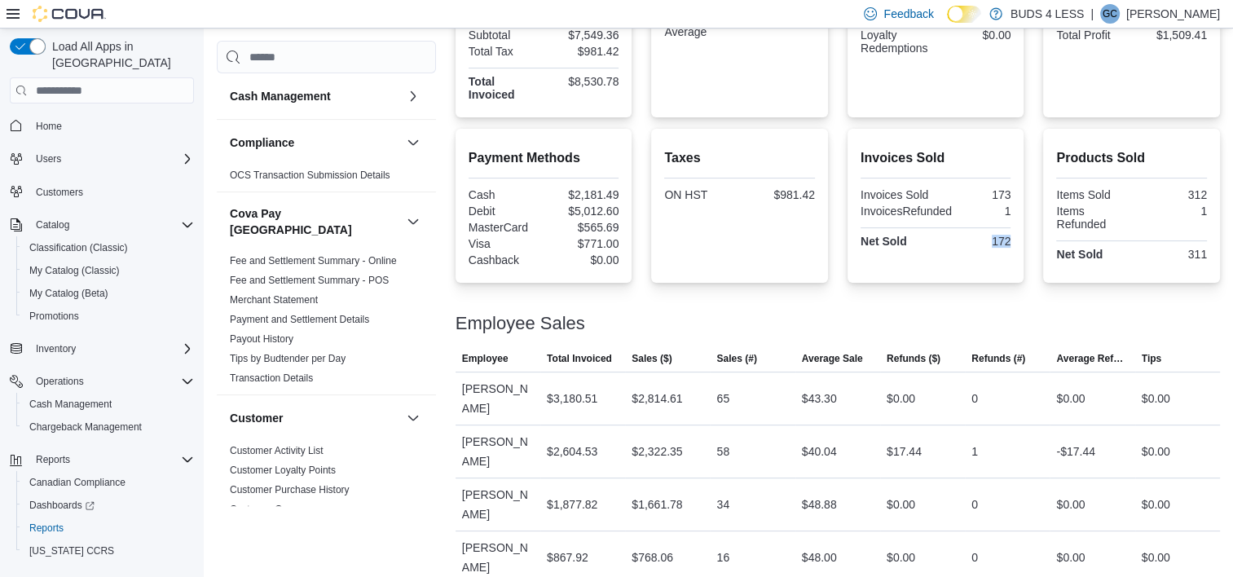
drag, startPoint x: 994, startPoint y: 245, endPoint x: 1030, endPoint y: 243, distance: 35.1
click at [1025, 243] on div "Invoices Sold Invoices Sold 173 InvoicesRefunded 1 Net Sold 172" at bounding box center [936, 206] width 177 height 154
drag, startPoint x: 1030, startPoint y: 243, endPoint x: 1020, endPoint y: 245, distance: 10.1
click at [1011, 245] on div "172" at bounding box center [975, 241] width 72 height 13
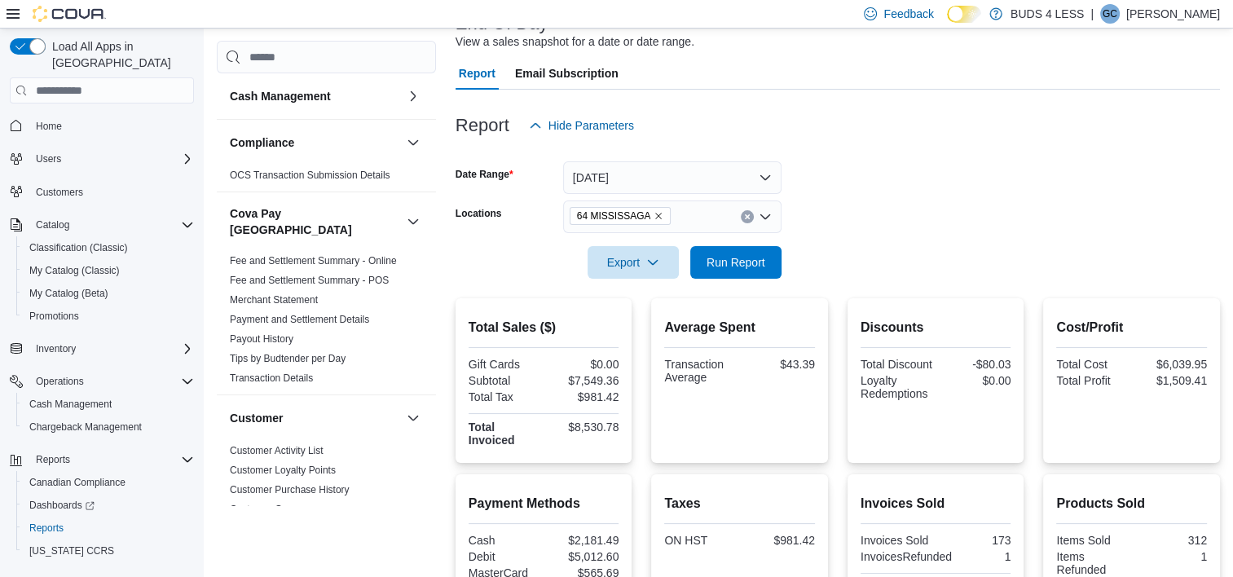
scroll to position [0, 0]
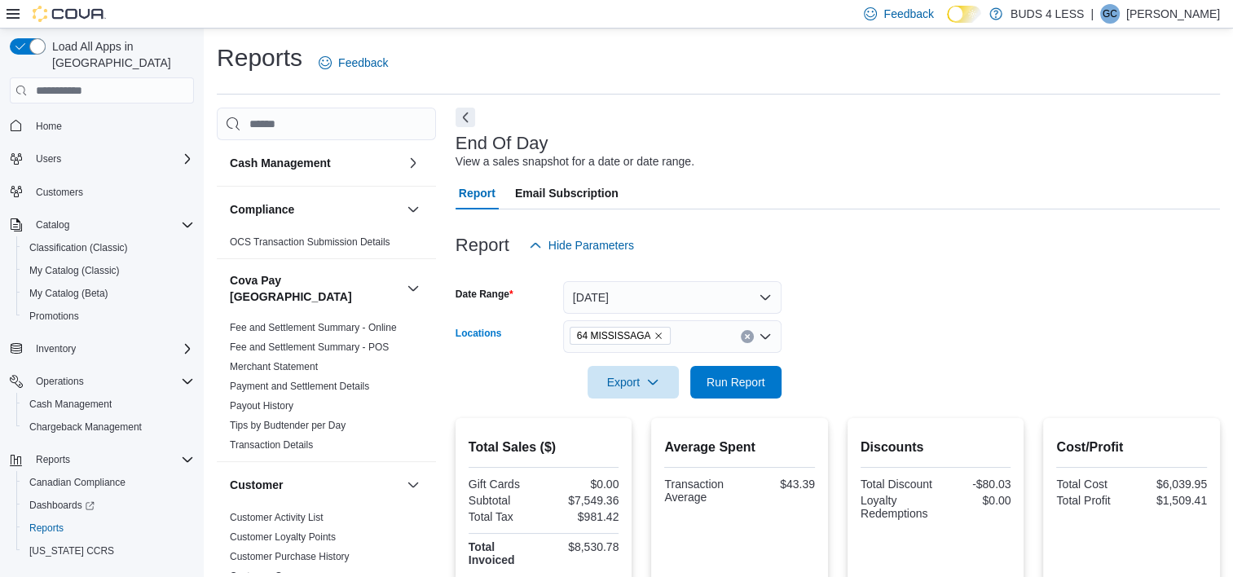
click at [740, 346] on div "64 MISSISSAGA" at bounding box center [672, 336] width 218 height 33
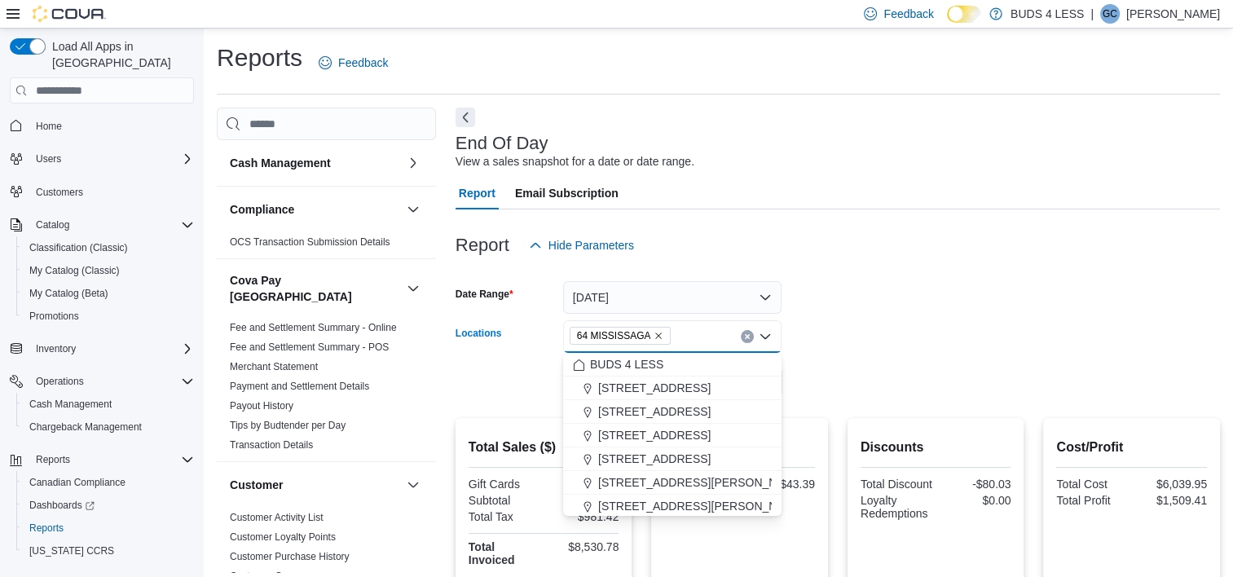
click at [744, 336] on icon "Clear input" at bounding box center [747, 336] width 7 height 7
click at [711, 384] on span "[STREET_ADDRESS]" at bounding box center [654, 388] width 112 height 16
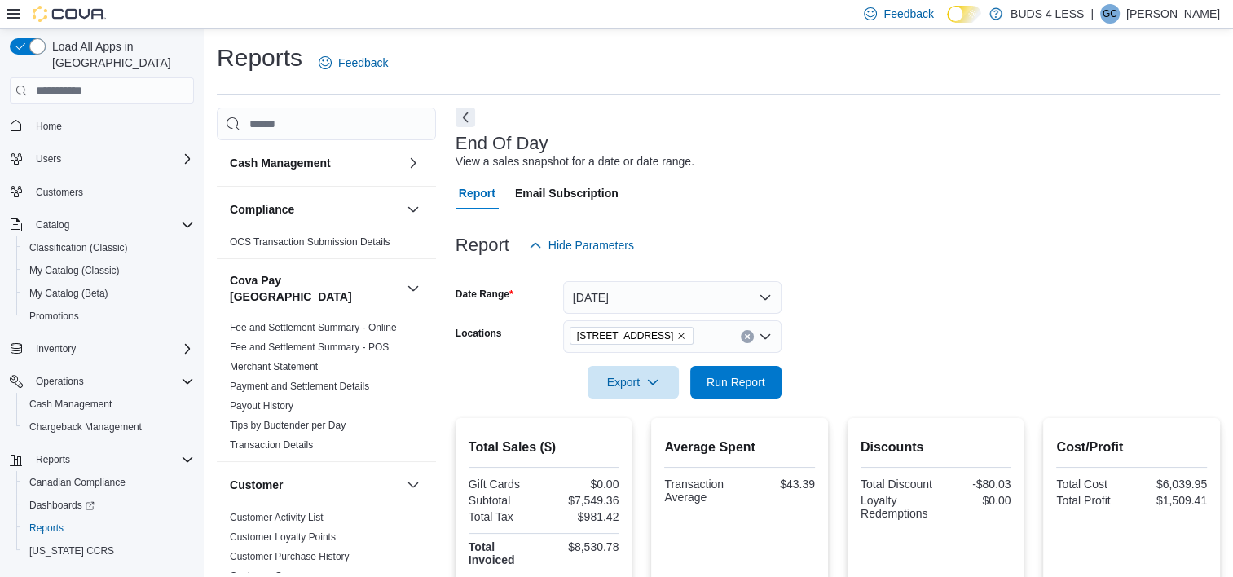
click at [848, 355] on div at bounding box center [838, 359] width 765 height 13
click at [755, 381] on span "Run Report" at bounding box center [736, 381] width 59 height 16
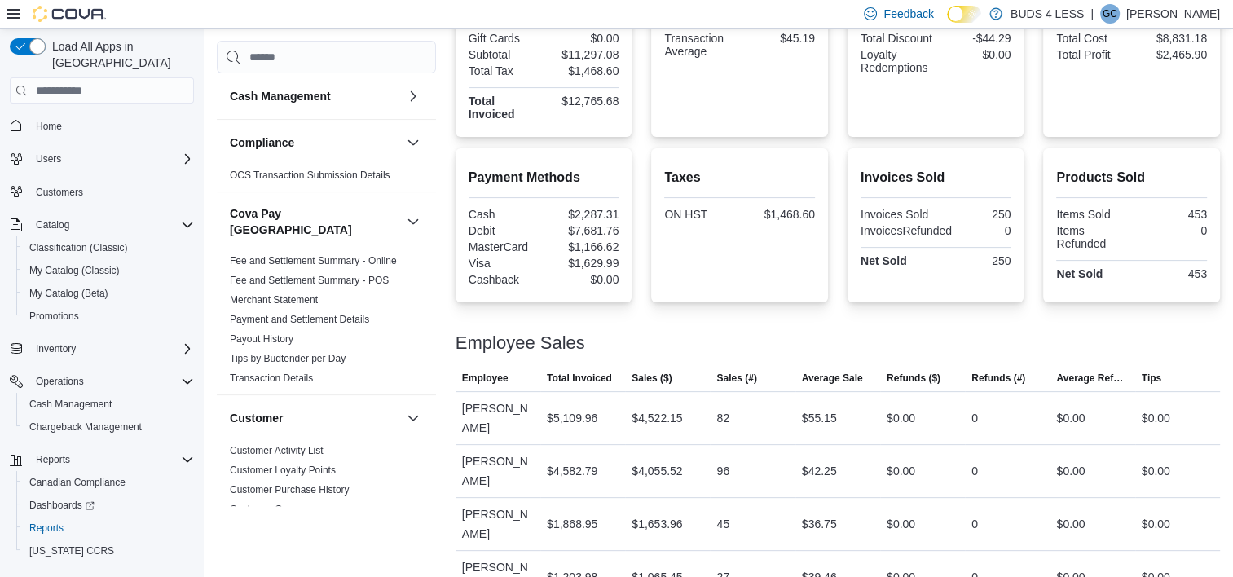
scroll to position [38, 0]
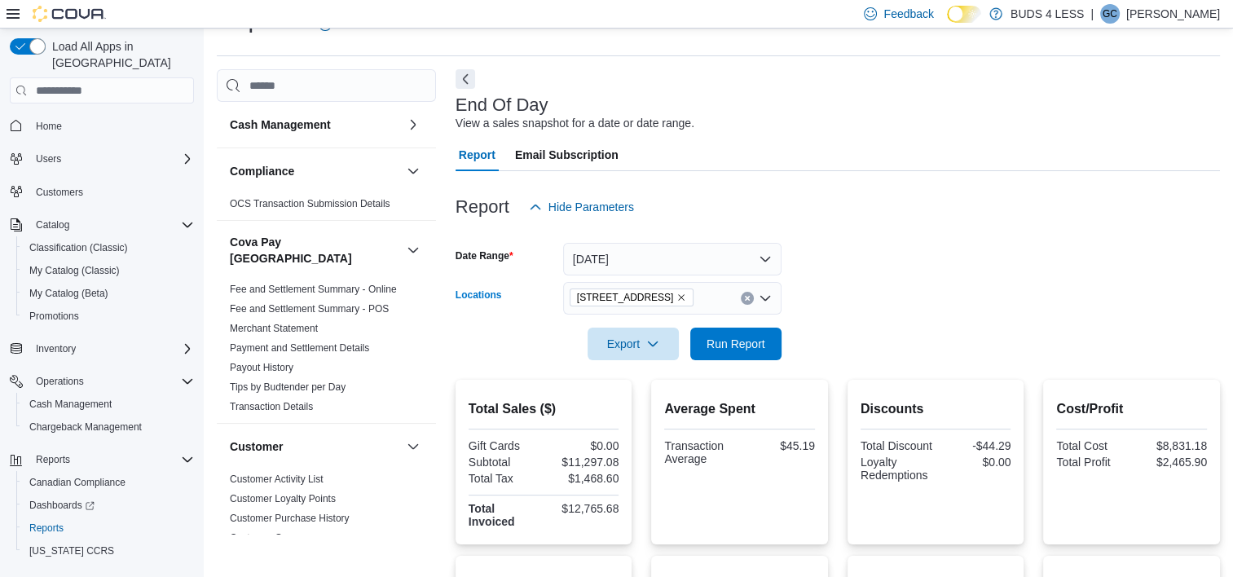
click at [739, 295] on div "[STREET_ADDRESS]" at bounding box center [672, 298] width 218 height 33
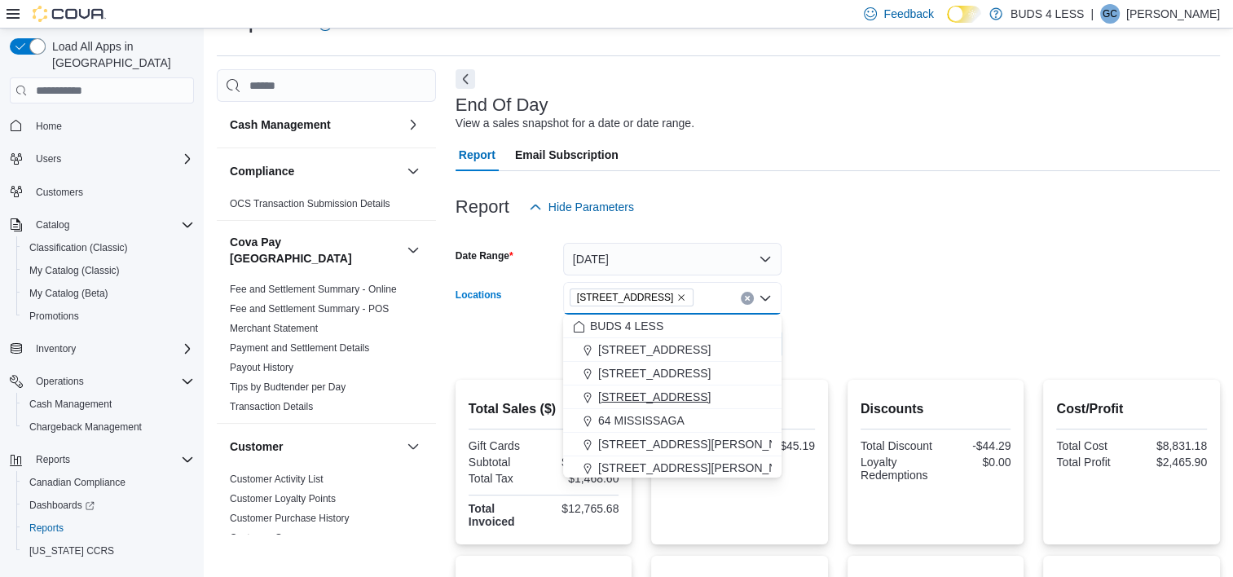
click at [708, 395] on div "[STREET_ADDRESS]" at bounding box center [672, 397] width 199 height 16
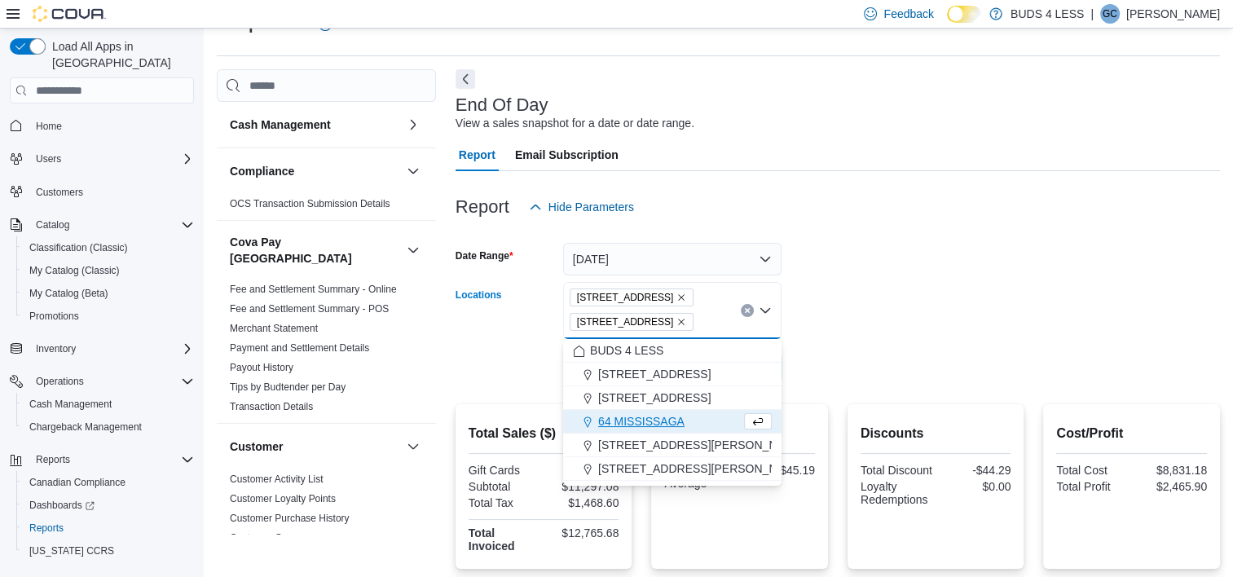
click at [686, 298] on icon "Remove 145 Mapleview Dr W, Unit A from selection in this group" at bounding box center [682, 298] width 7 height 7
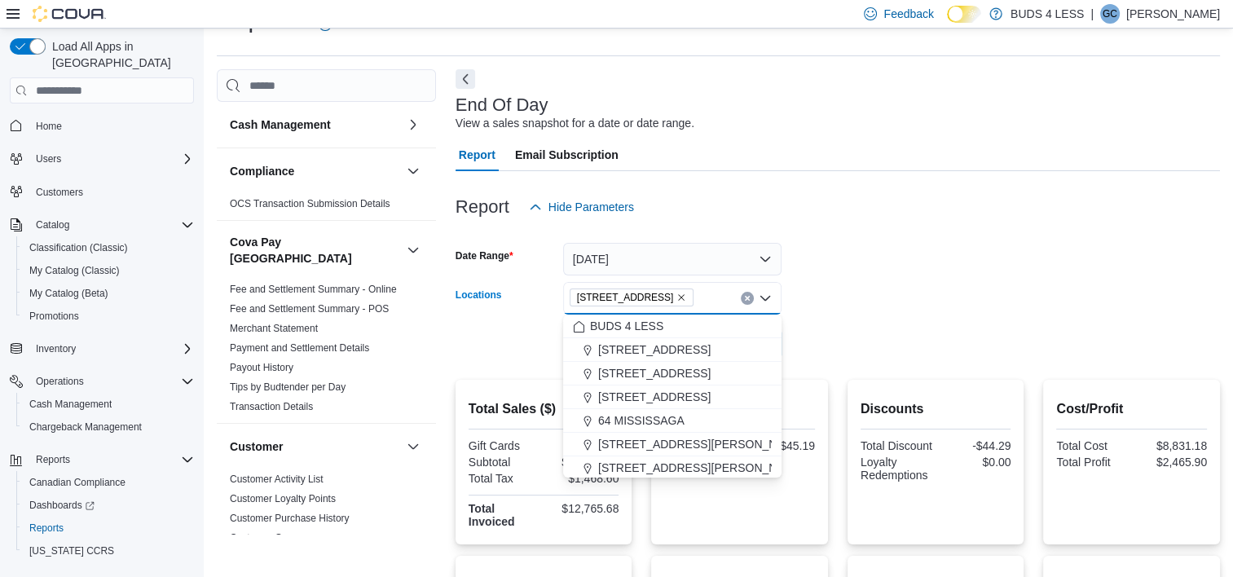
click at [877, 297] on form "Date Range [DATE] Locations [STREET_ADDRESS] Selected. [STREET_ADDRESS]. Press …" at bounding box center [838, 291] width 765 height 137
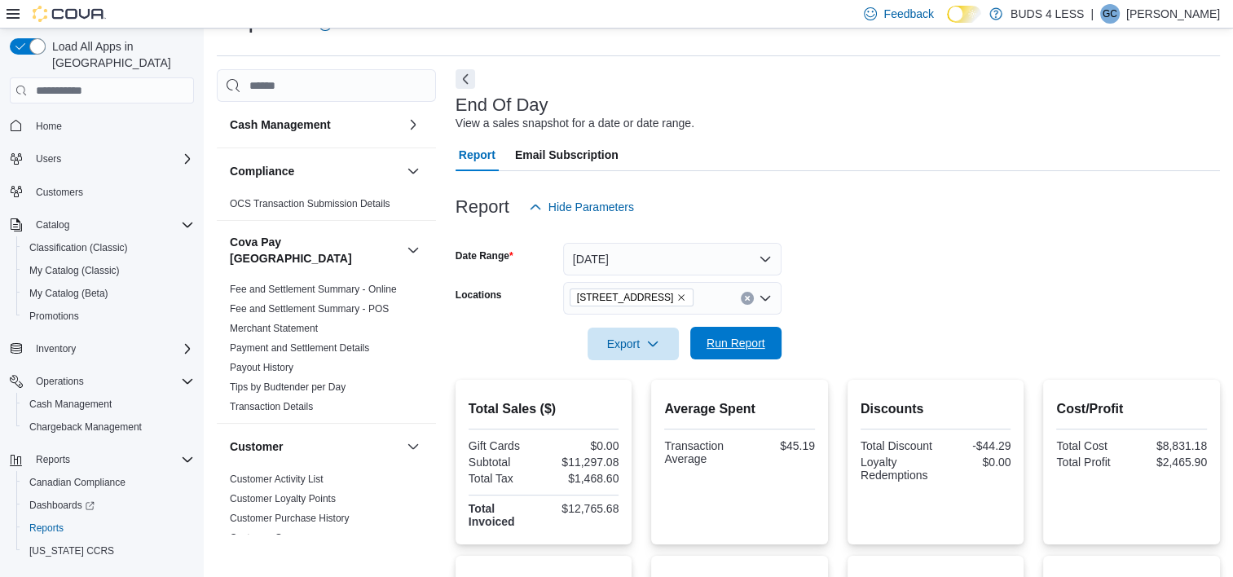
click at [731, 337] on span "Run Report" at bounding box center [736, 343] width 59 height 16
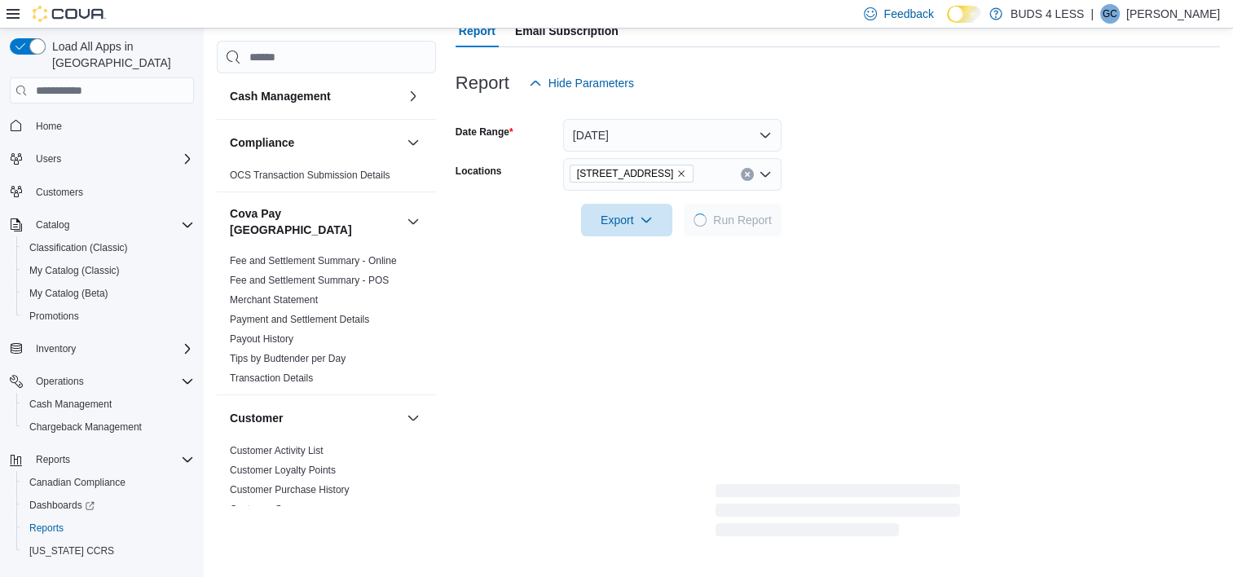
scroll to position [364, 0]
